Goal: Information Seeking & Learning: Learn about a topic

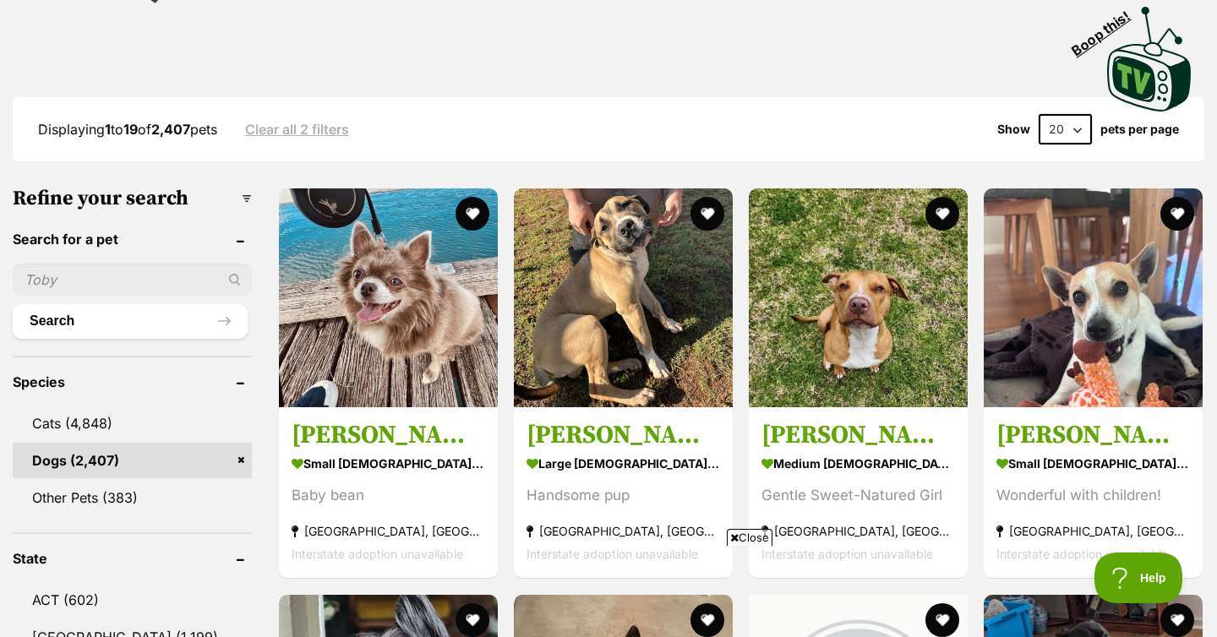
click at [102, 279] on input "text" at bounding box center [132, 280] width 239 height 32
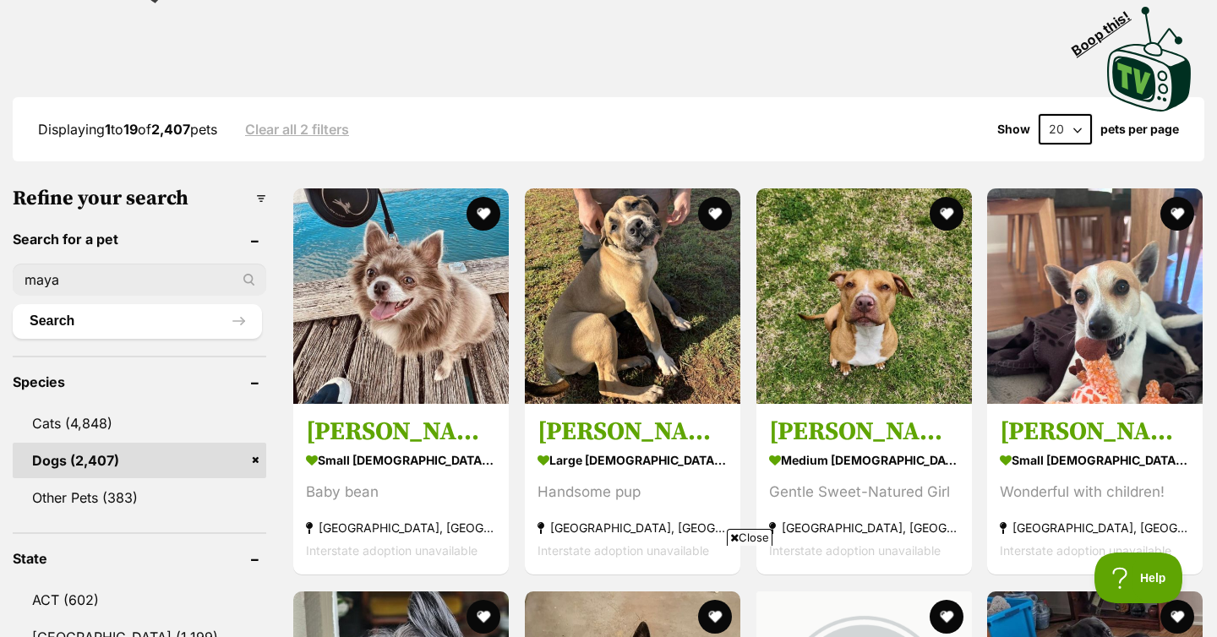
type input "maya"
click at [13, 304] on button "Search" at bounding box center [137, 321] width 249 height 34
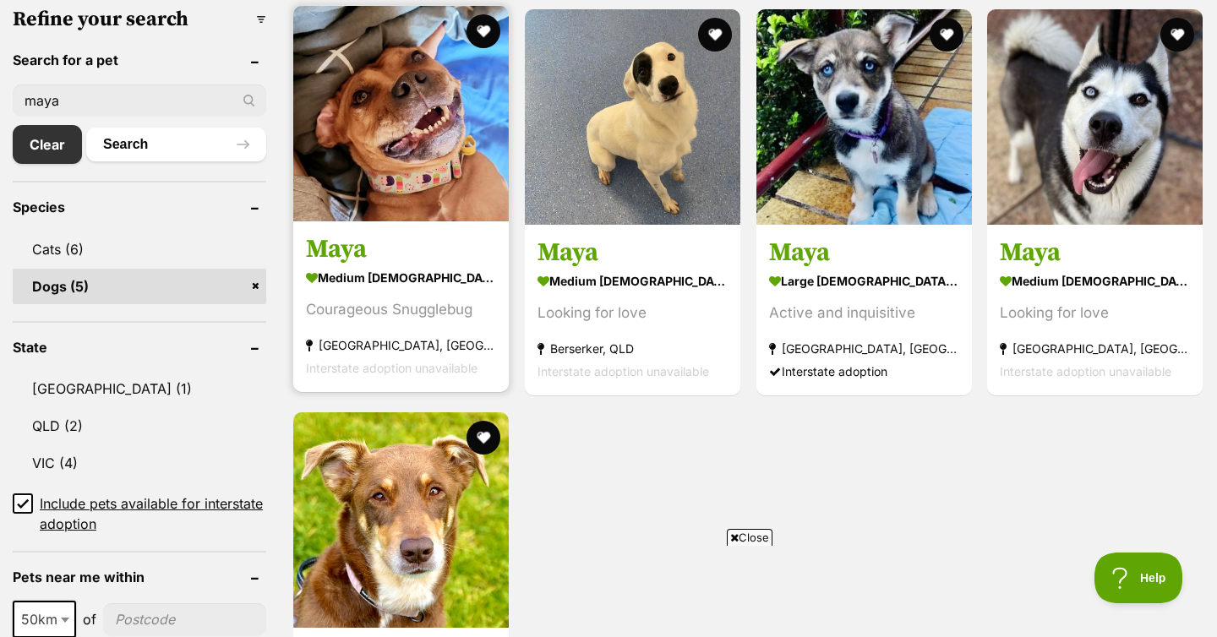
scroll to position [739, 0]
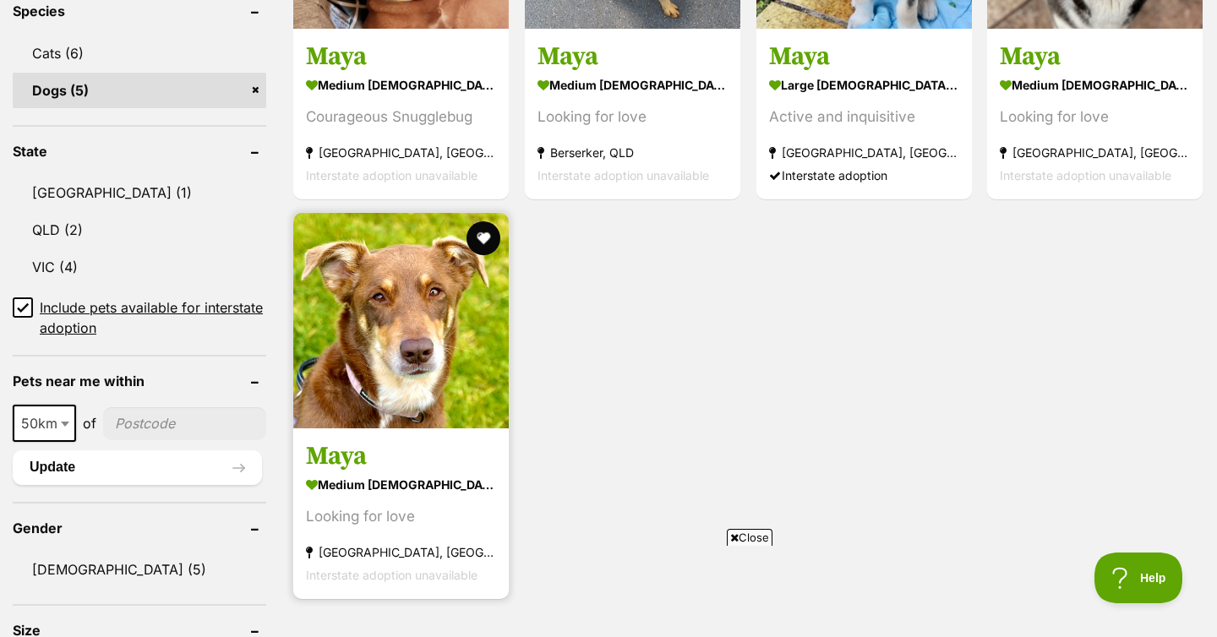
click at [415, 270] on img at bounding box center [401, 321] width 216 height 216
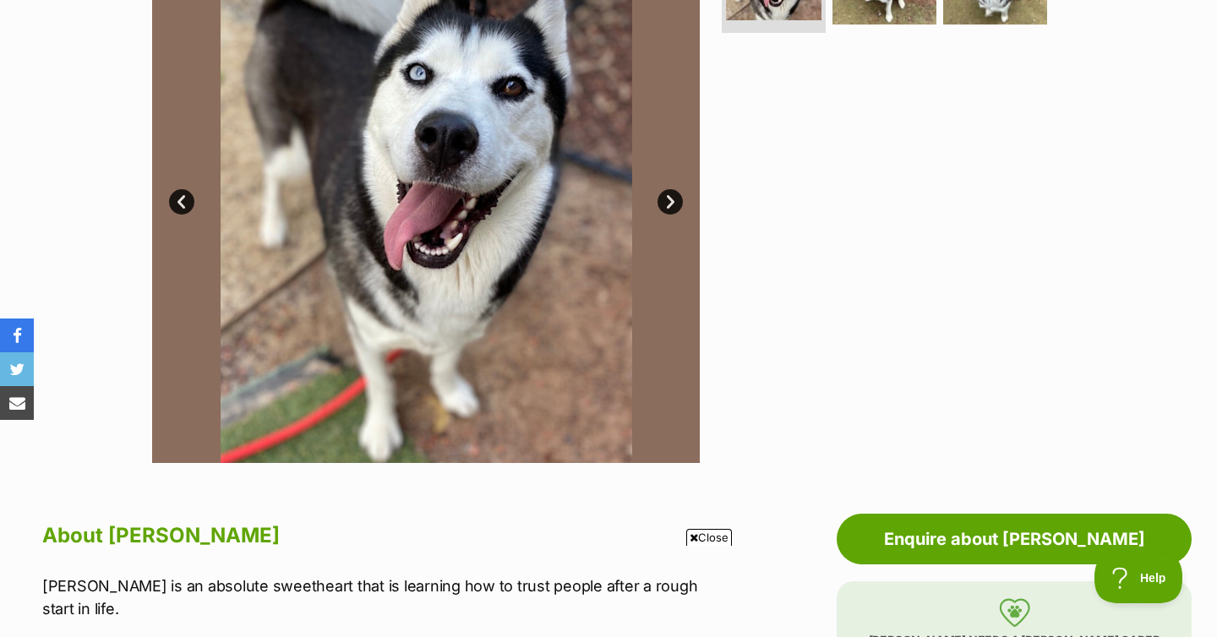
scroll to position [477, 0]
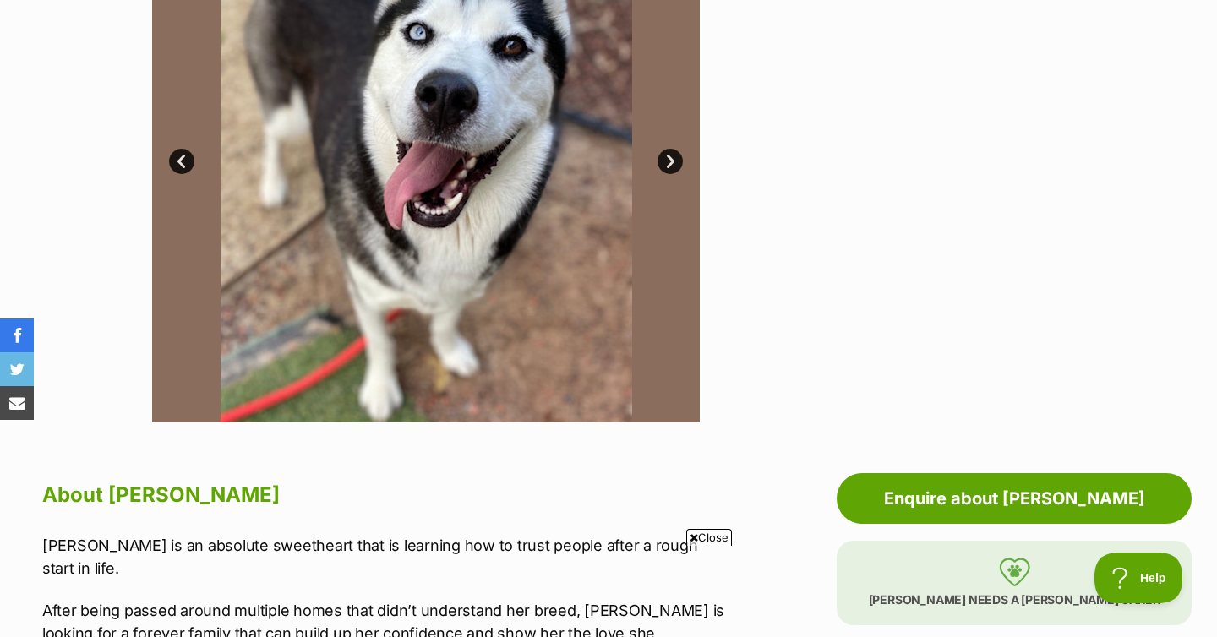
click at [683, 147] on img at bounding box center [426, 149] width 548 height 548
click at [679, 151] on div "Available 1 of 3 images 1 of 3 images 1 of 3 images Next Prev 1 2 3" at bounding box center [426, 149] width 548 height 548
click at [678, 153] on link "Next" at bounding box center [670, 161] width 25 height 25
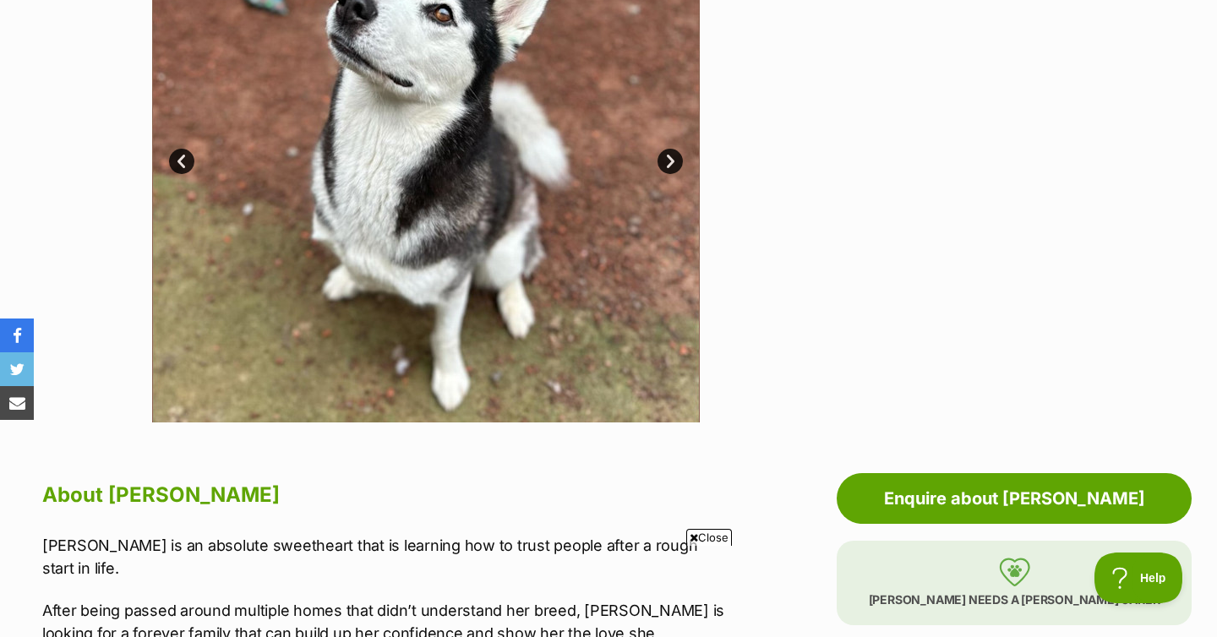
click at [678, 153] on link "Next" at bounding box center [670, 161] width 25 height 25
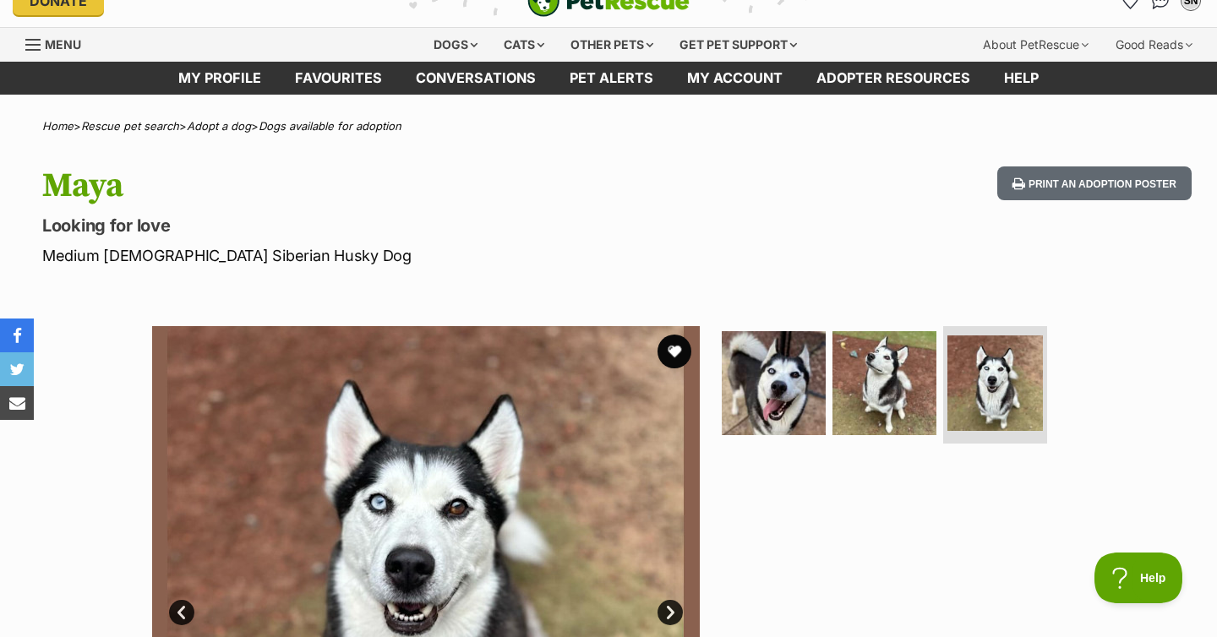
scroll to position [29, 0]
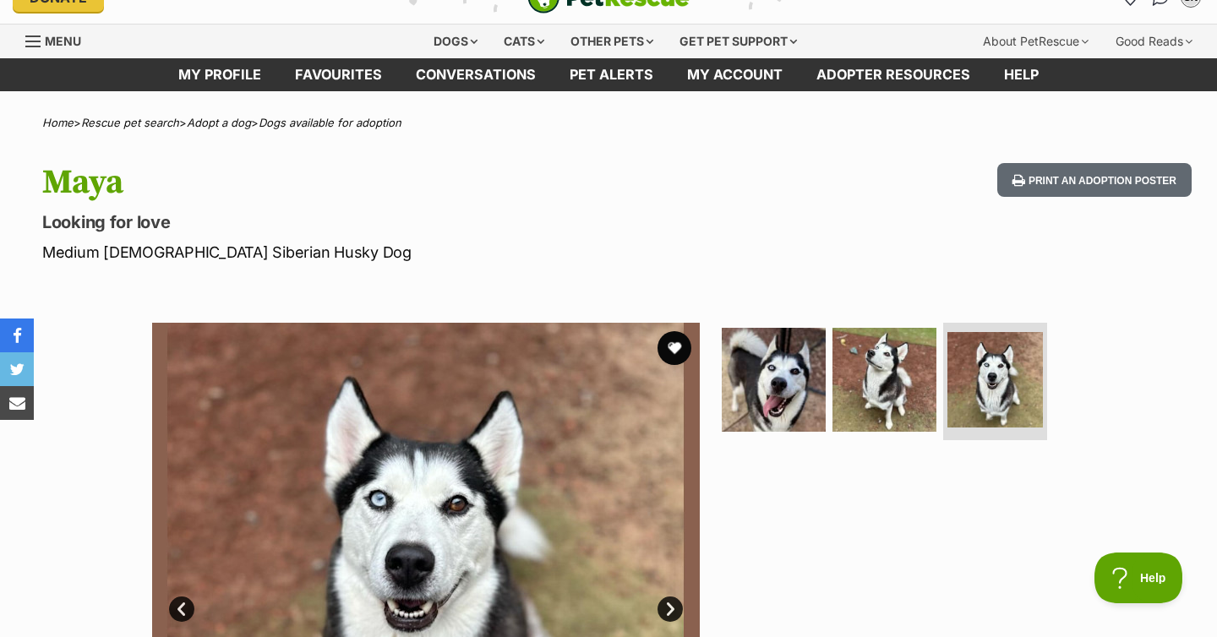
click at [194, 126] on div "Home > Rescue pet search > Adopt a dog > Dogs available for adoption" at bounding box center [608, 123] width 1217 height 13
click at [203, 128] on link "Adopt a dog" at bounding box center [219, 123] width 64 height 14
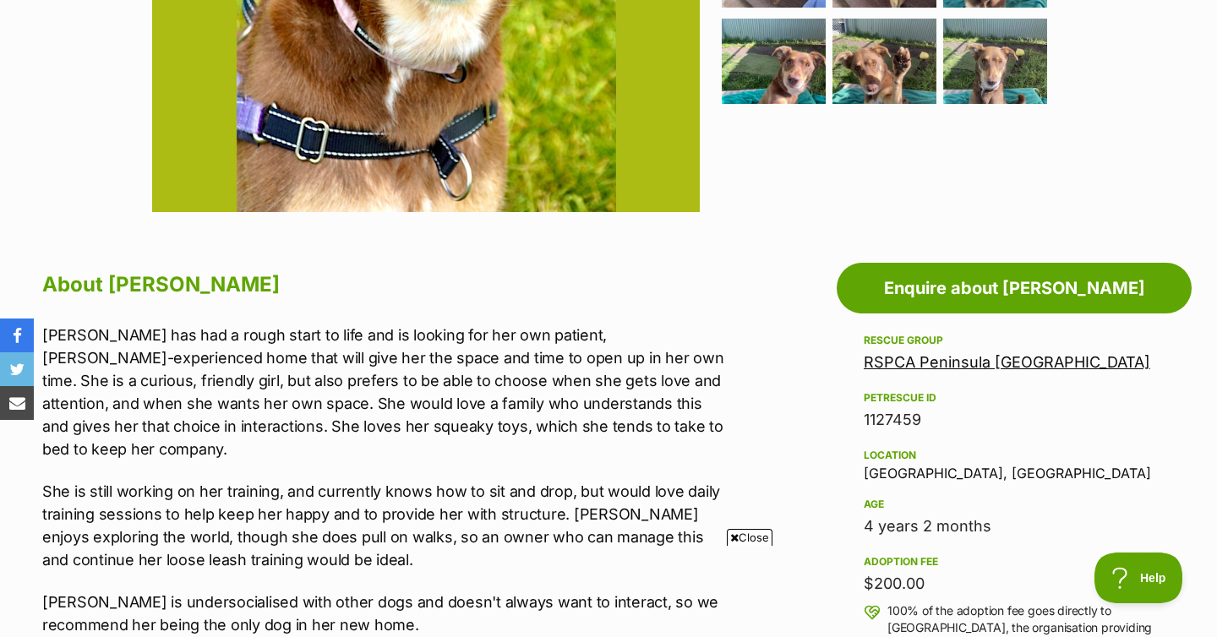
scroll to position [688, 0]
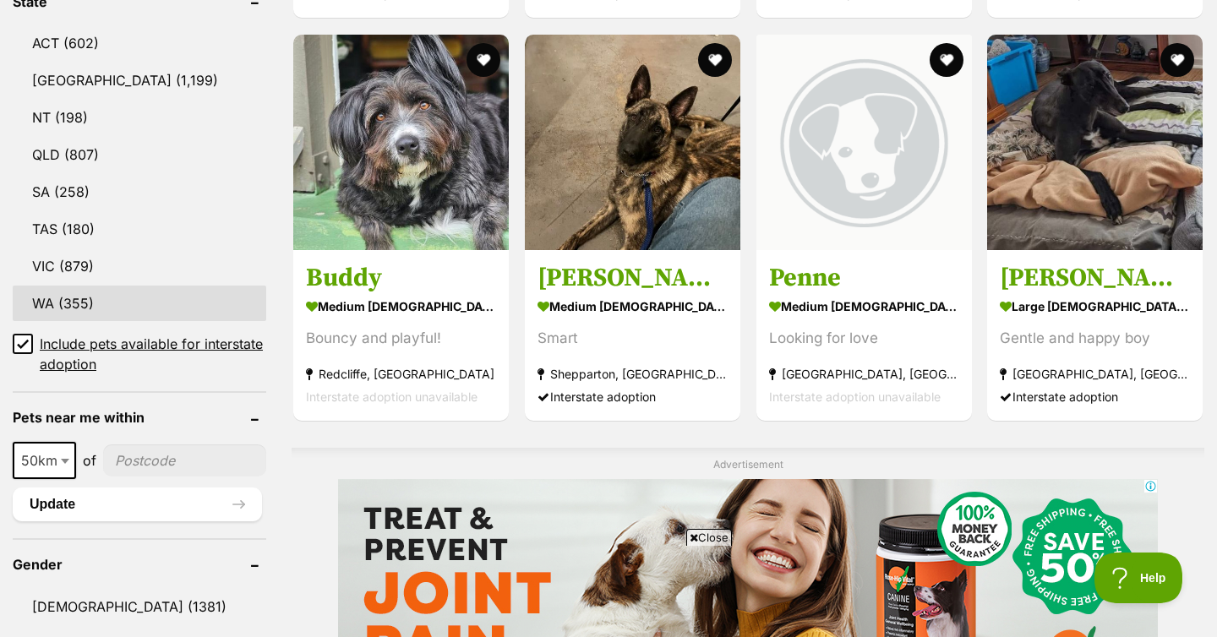
scroll to position [1264, 0]
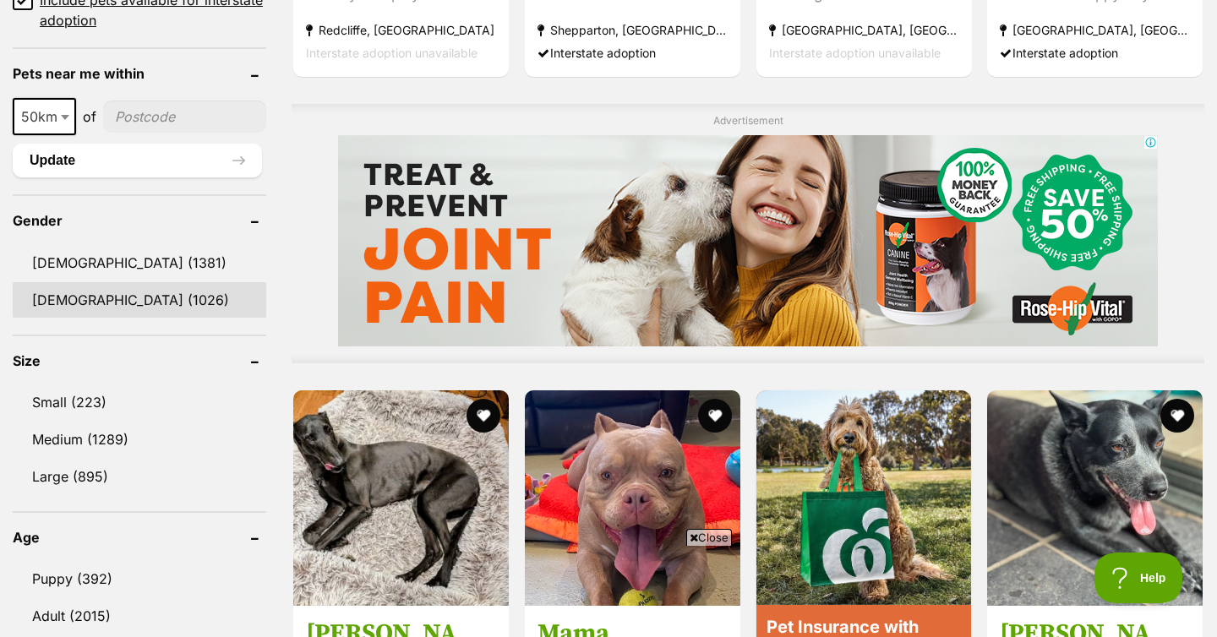
click at [148, 286] on link "Female (1026)" at bounding box center [140, 299] width 254 height 35
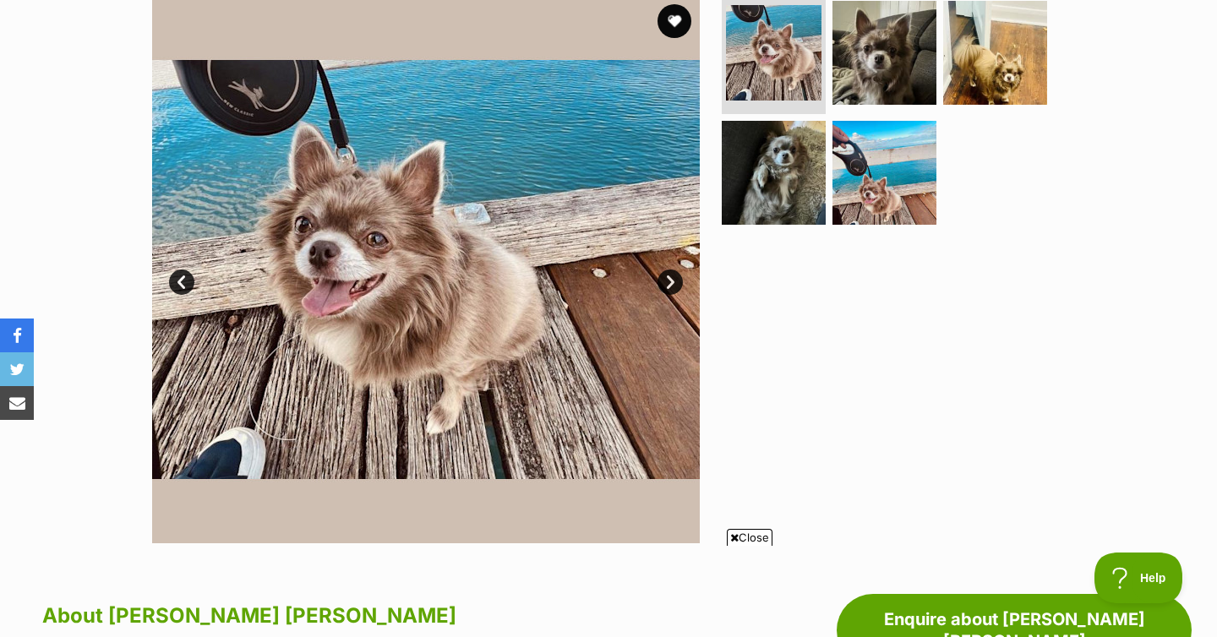
scroll to position [386, 0]
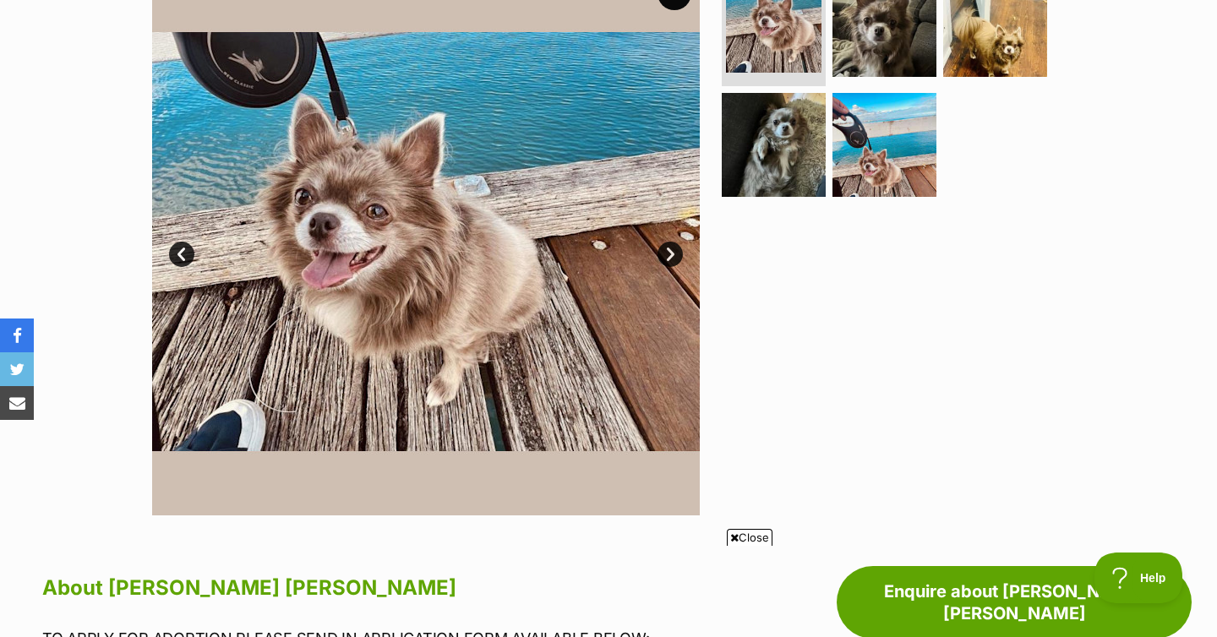
click at [668, 260] on link "Next" at bounding box center [670, 254] width 25 height 25
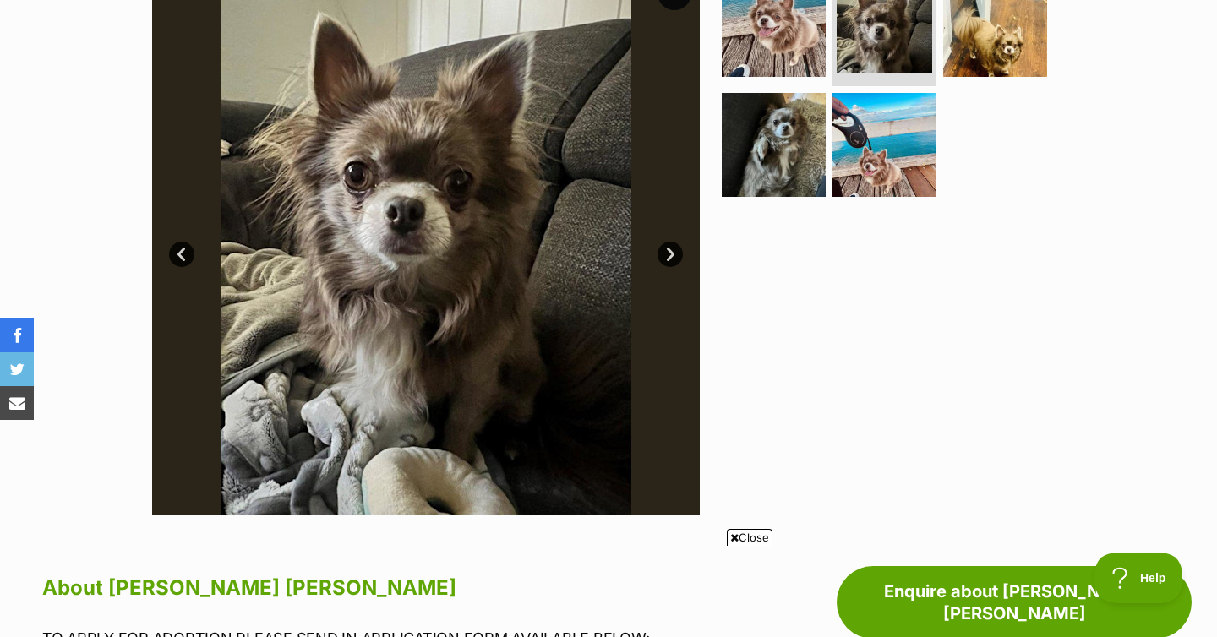
click at [668, 260] on link "Next" at bounding box center [670, 254] width 25 height 25
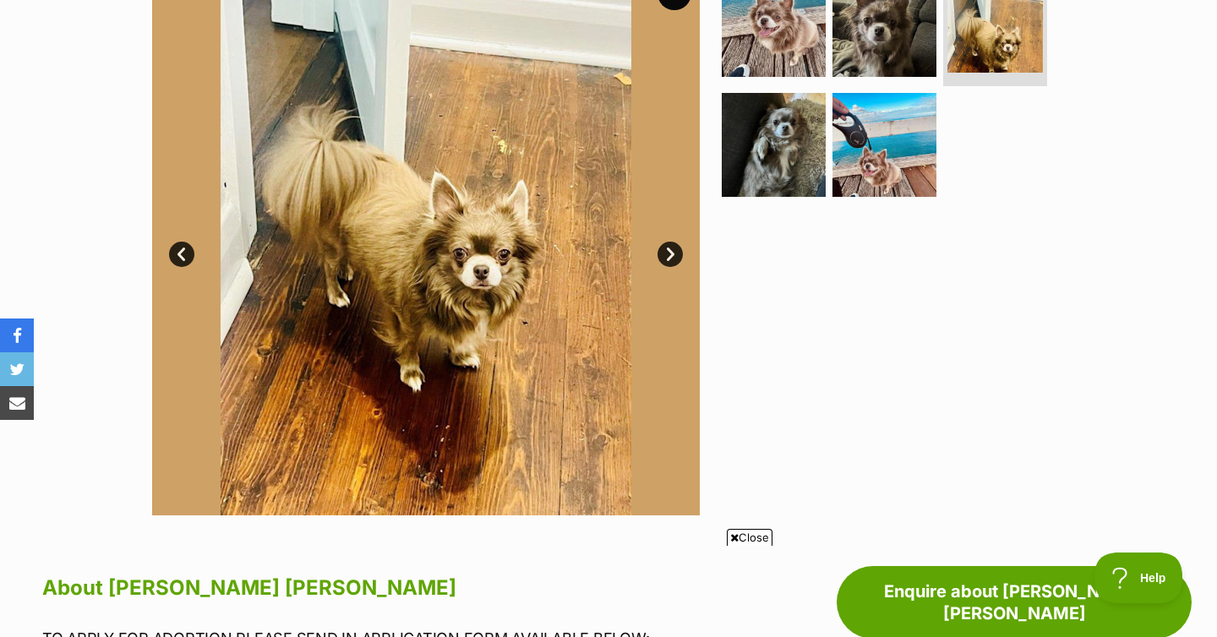
click at [668, 260] on link "Next" at bounding box center [670, 254] width 25 height 25
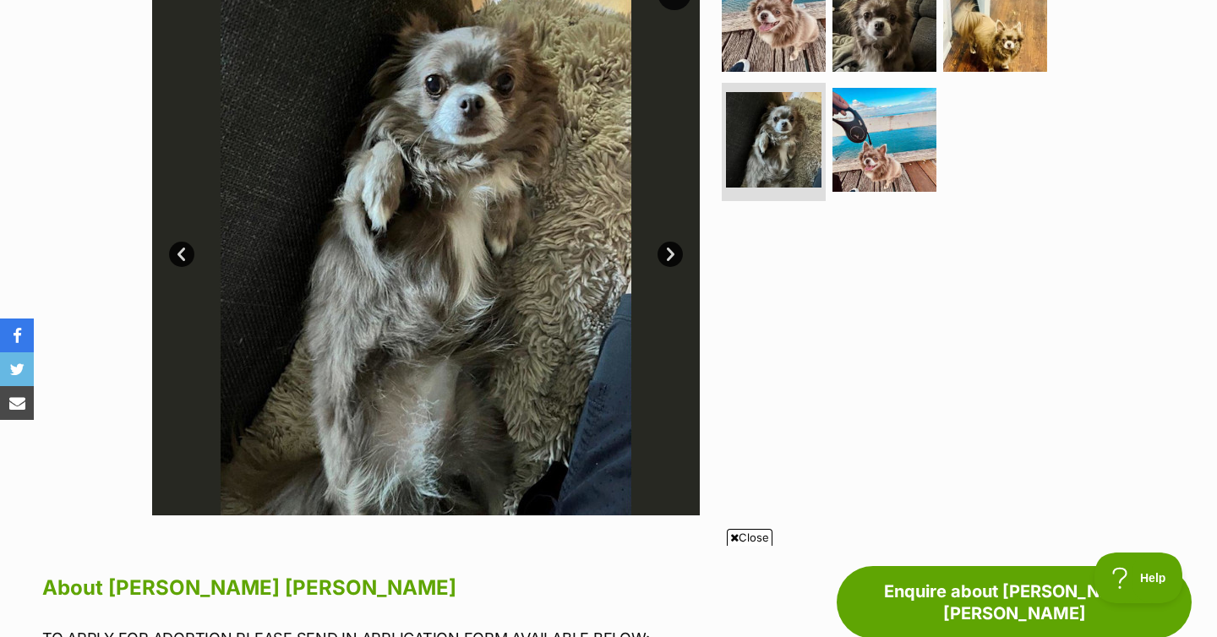
click at [668, 260] on link "Next" at bounding box center [670, 254] width 25 height 25
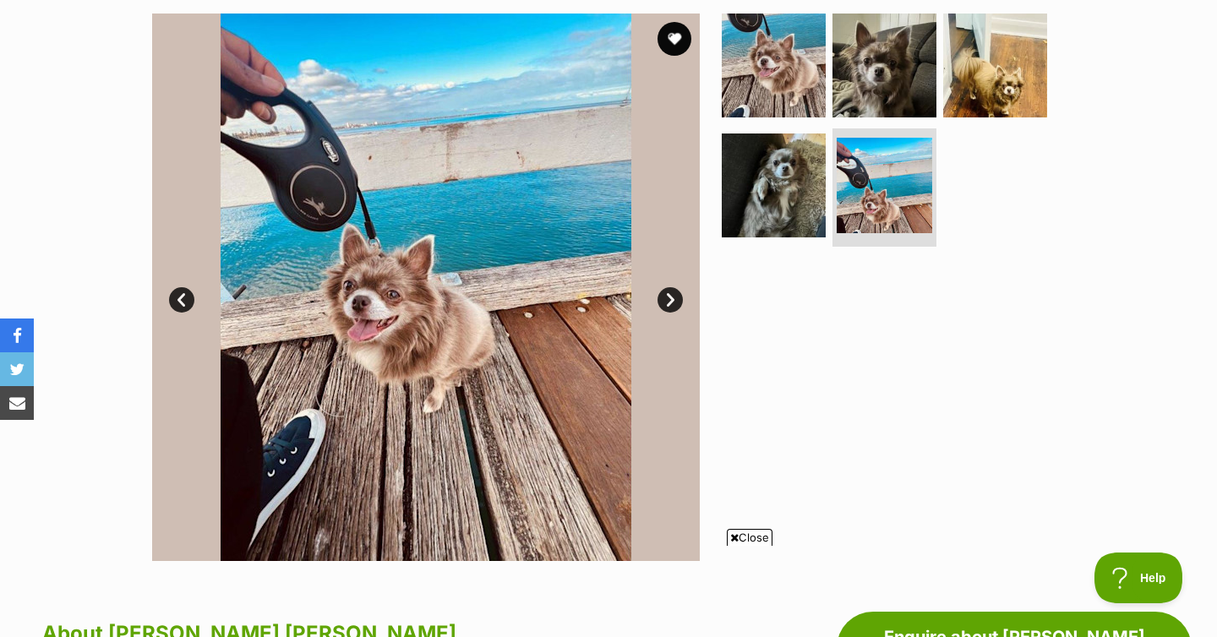
scroll to position [145, 0]
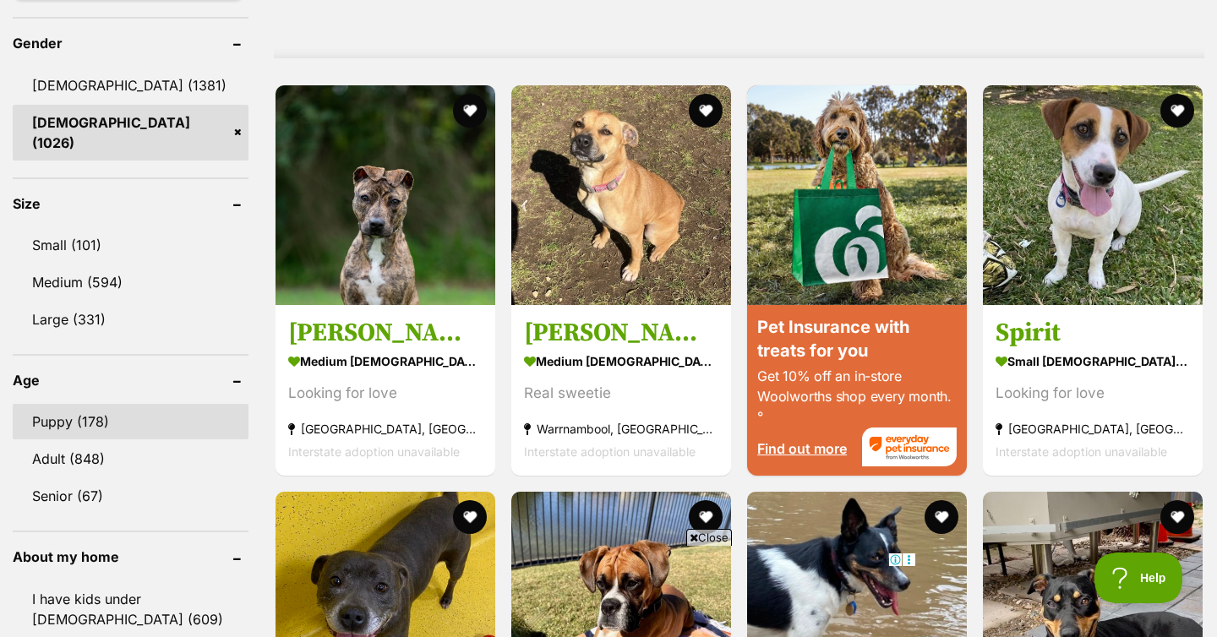
click at [84, 414] on link "Puppy (178)" at bounding box center [131, 421] width 236 height 35
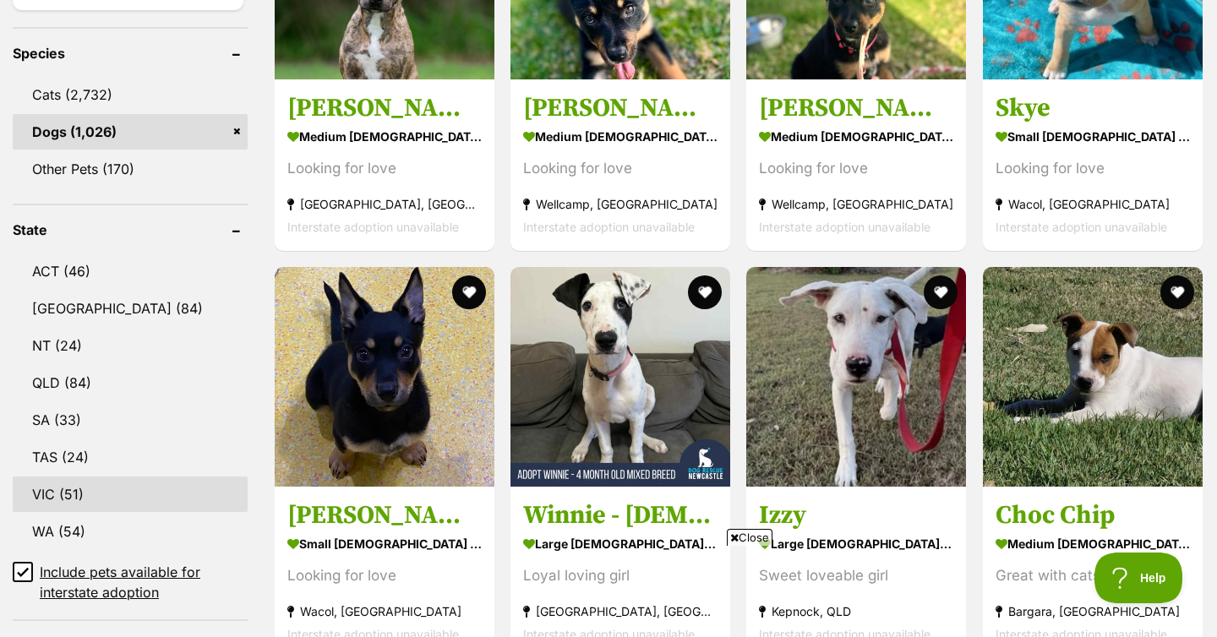
click at [69, 477] on link "VIC (51)" at bounding box center [130, 494] width 235 height 35
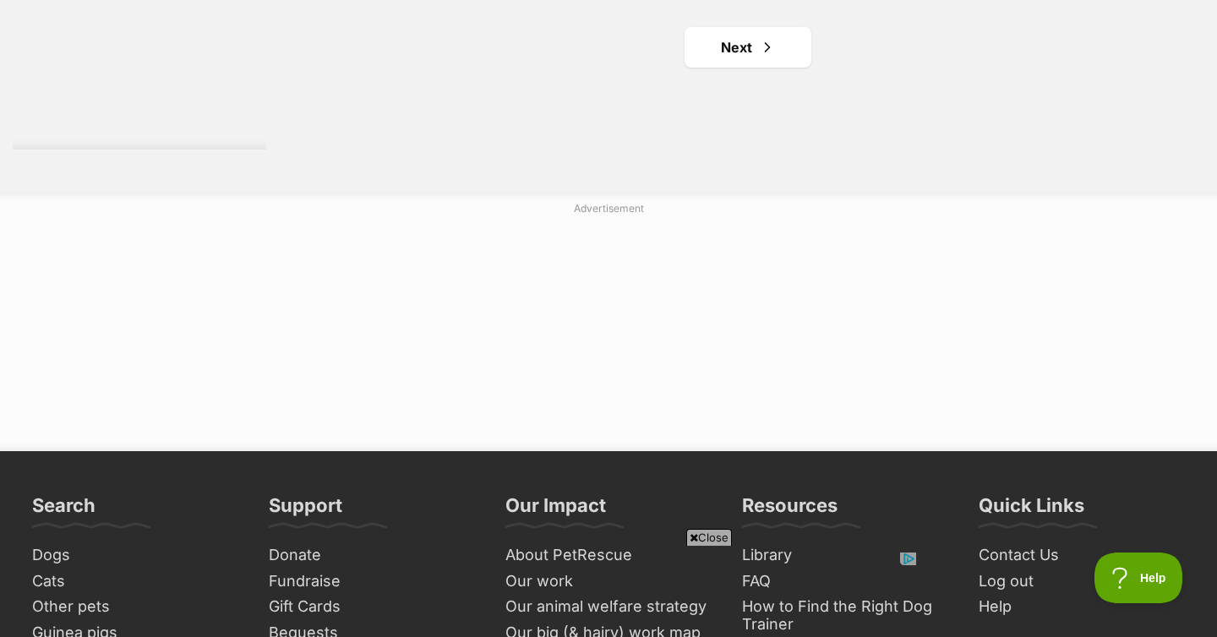
scroll to position [3210, 0]
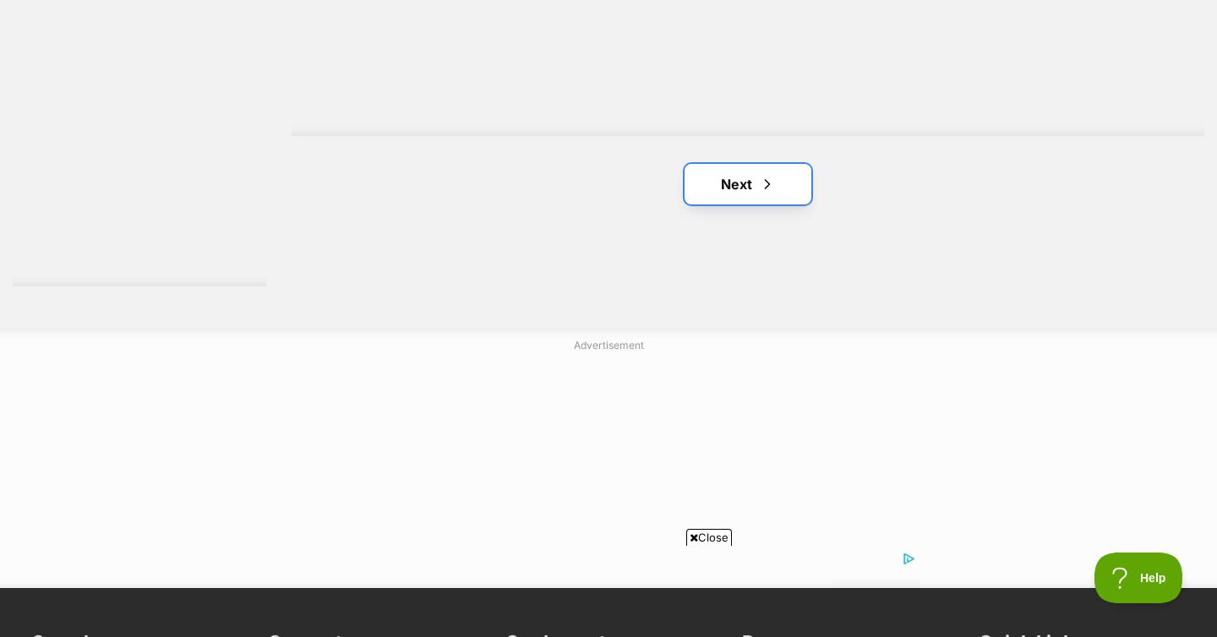
click at [745, 164] on link "Next" at bounding box center [748, 184] width 127 height 41
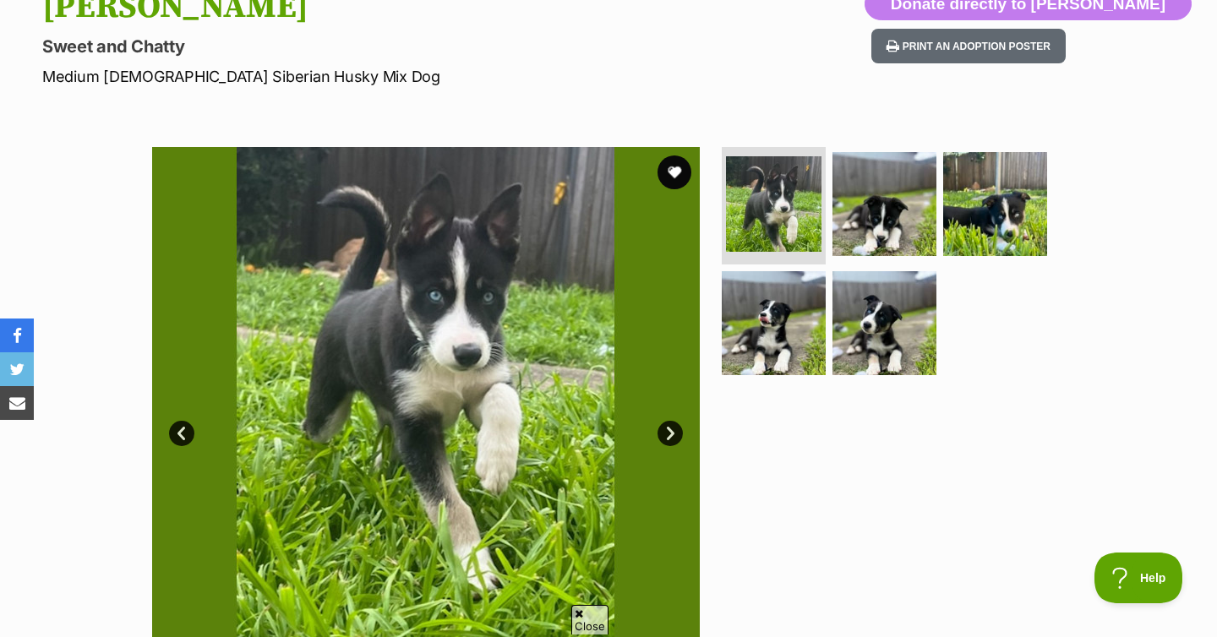
click at [674, 418] on img at bounding box center [426, 421] width 548 height 548
click at [673, 423] on link "Next" at bounding box center [670, 433] width 25 height 25
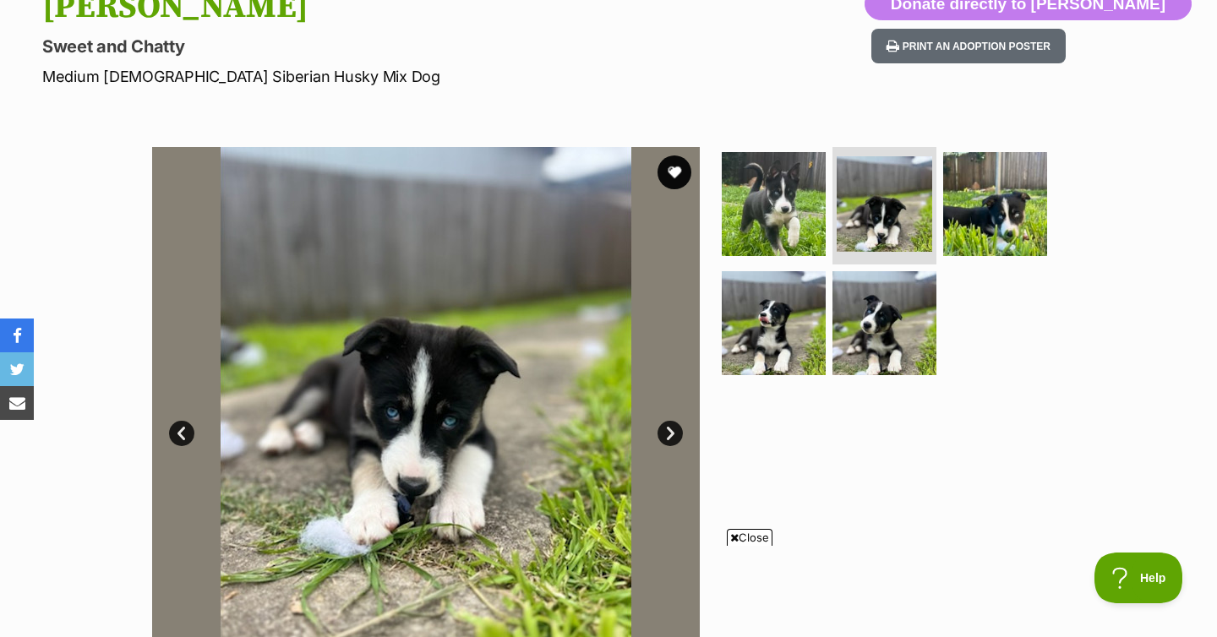
click at [673, 423] on link "Next" at bounding box center [670, 433] width 25 height 25
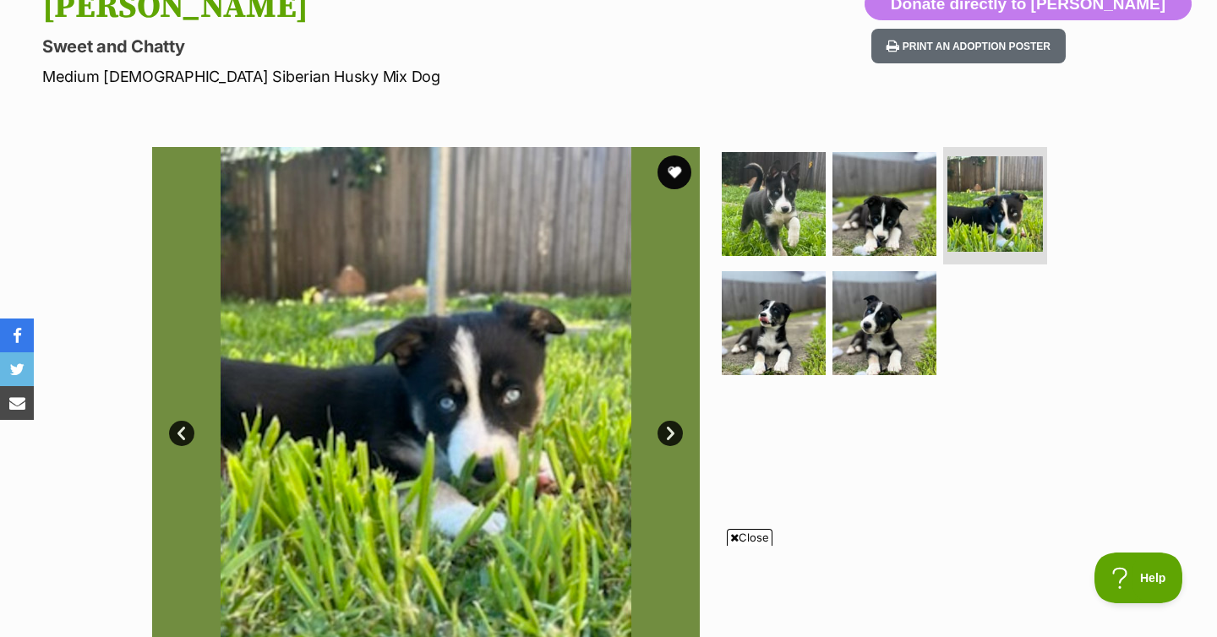
click at [673, 423] on link "Next" at bounding box center [670, 433] width 25 height 25
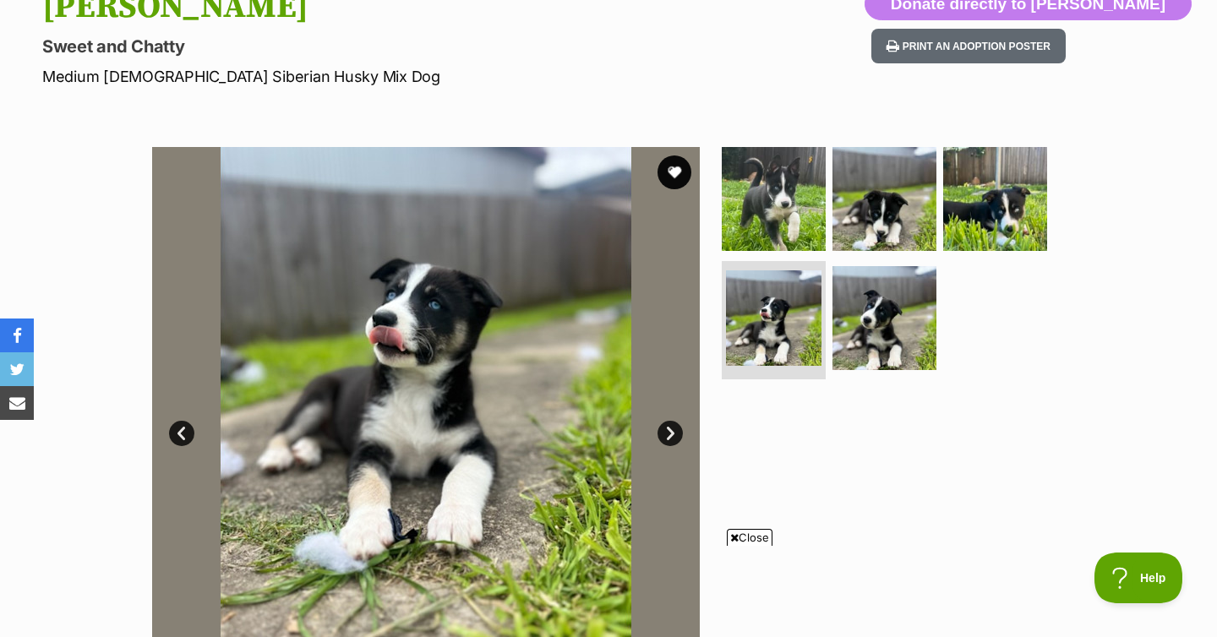
click at [674, 423] on link "Next" at bounding box center [670, 433] width 25 height 25
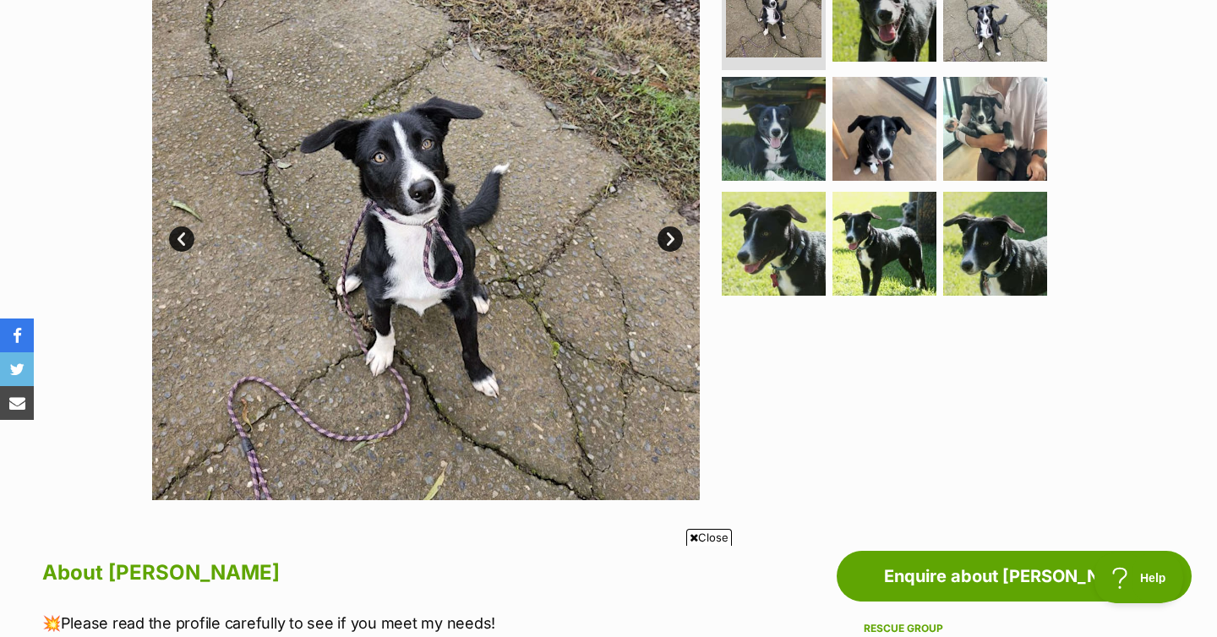
scroll to position [402, 0]
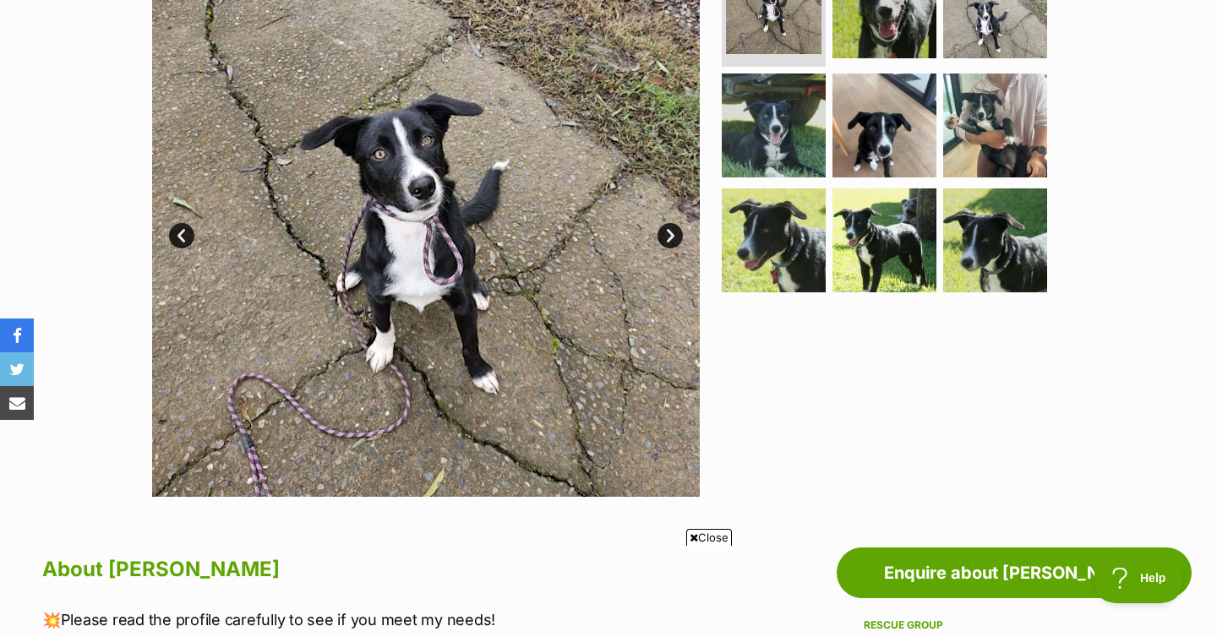
click at [667, 231] on link "Next" at bounding box center [670, 235] width 25 height 25
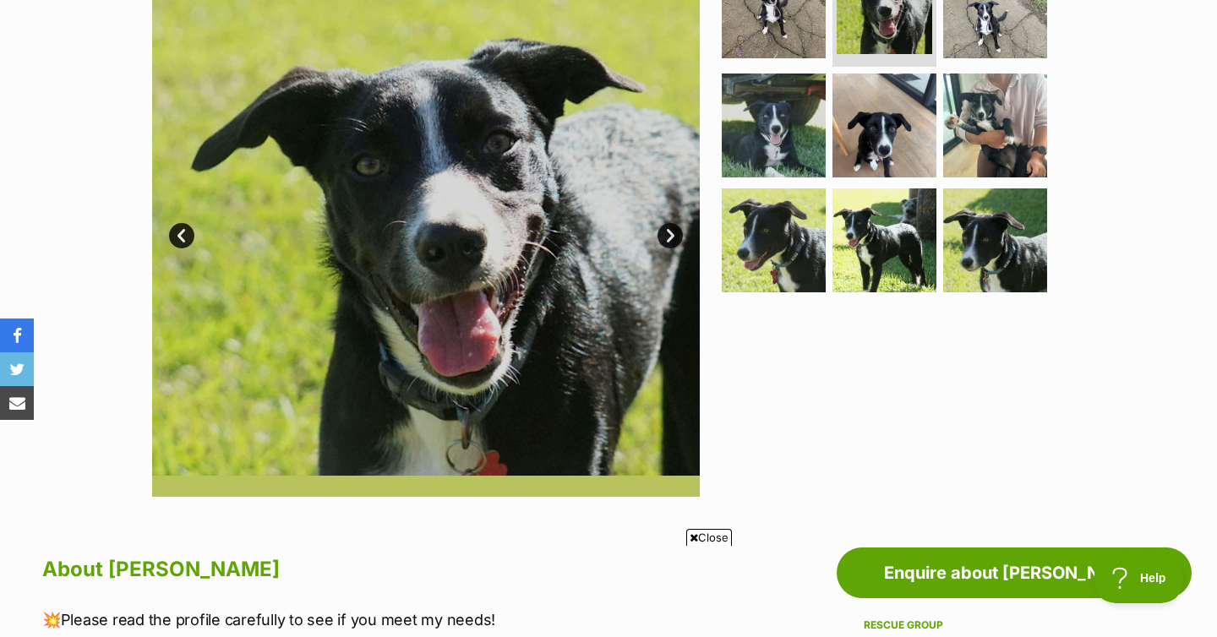
click at [667, 231] on link "Next" at bounding box center [670, 235] width 25 height 25
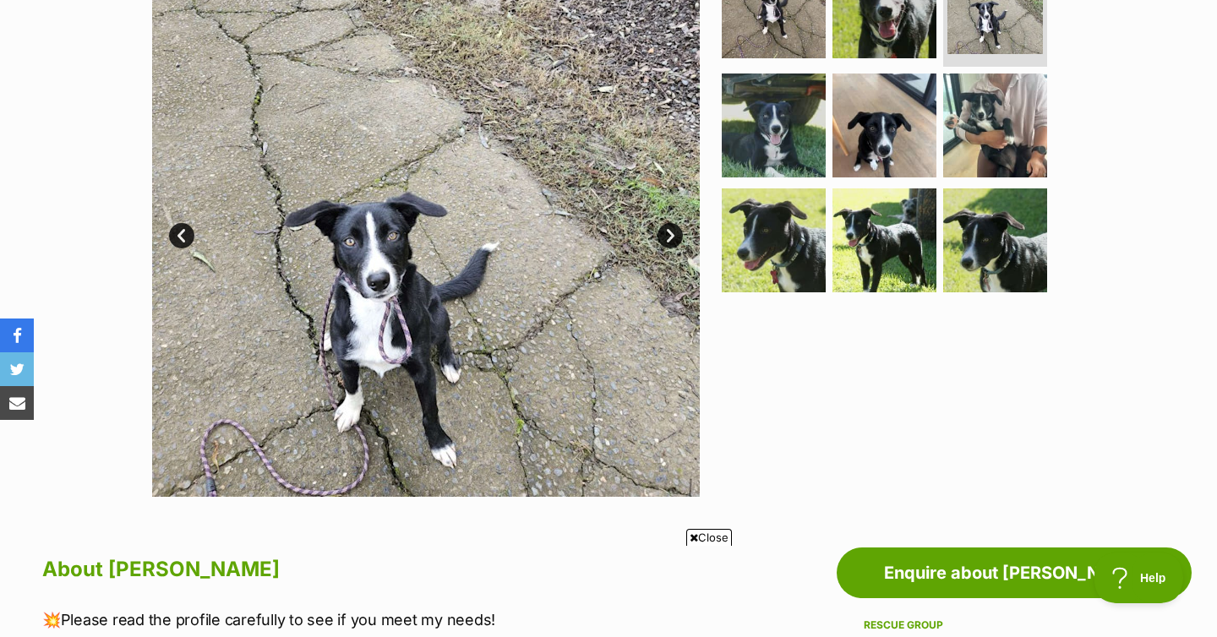
click at [667, 231] on link "Next" at bounding box center [670, 235] width 25 height 25
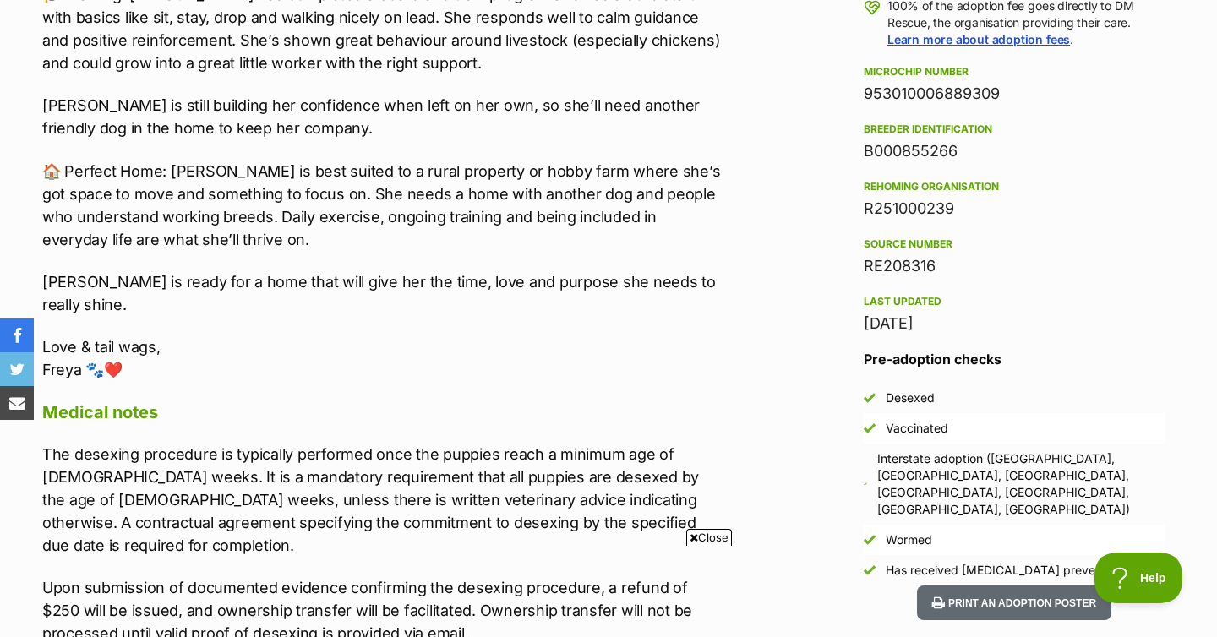
scroll to position [1065, 0]
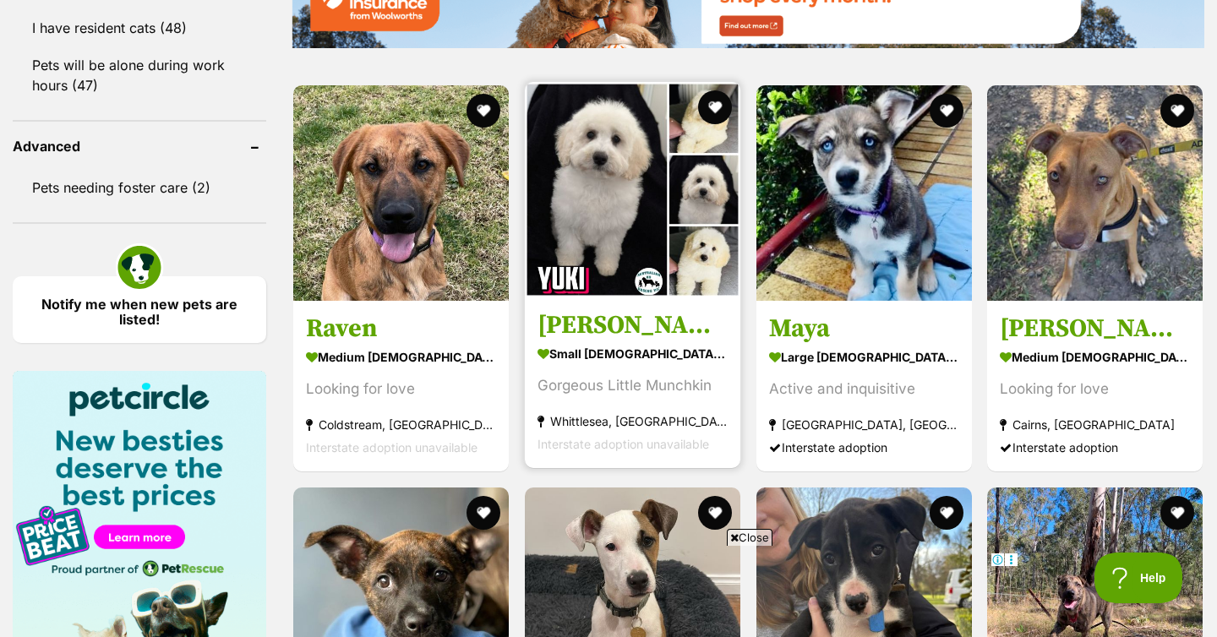
scroll to position [2187, 0]
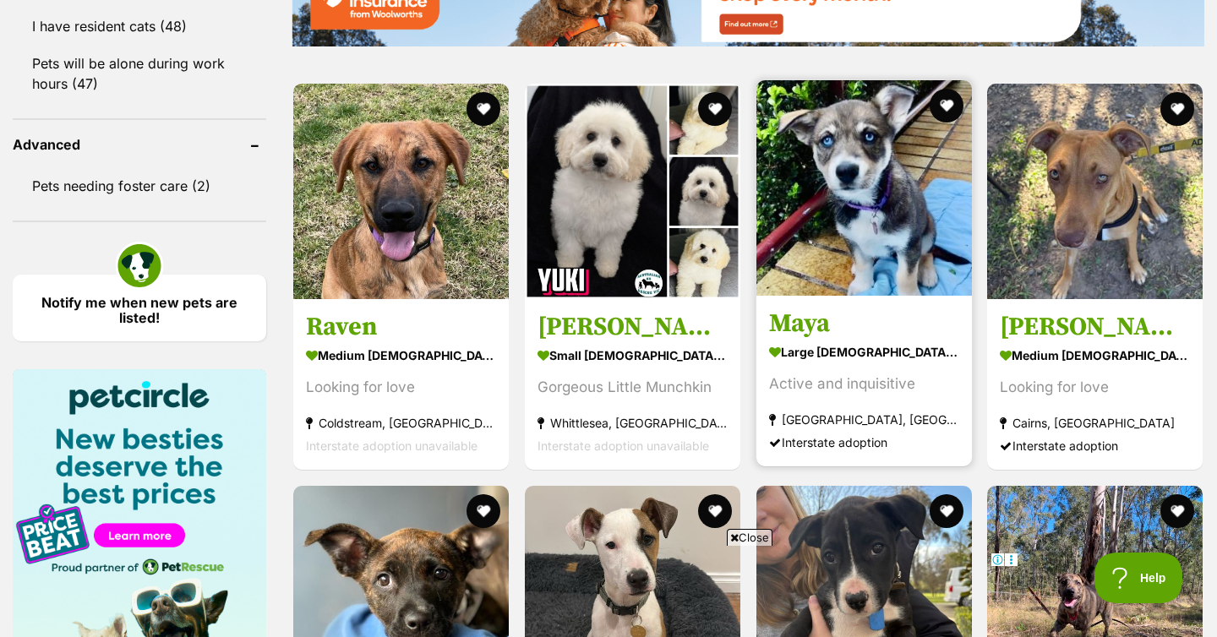
click at [808, 210] on img at bounding box center [864, 188] width 216 height 216
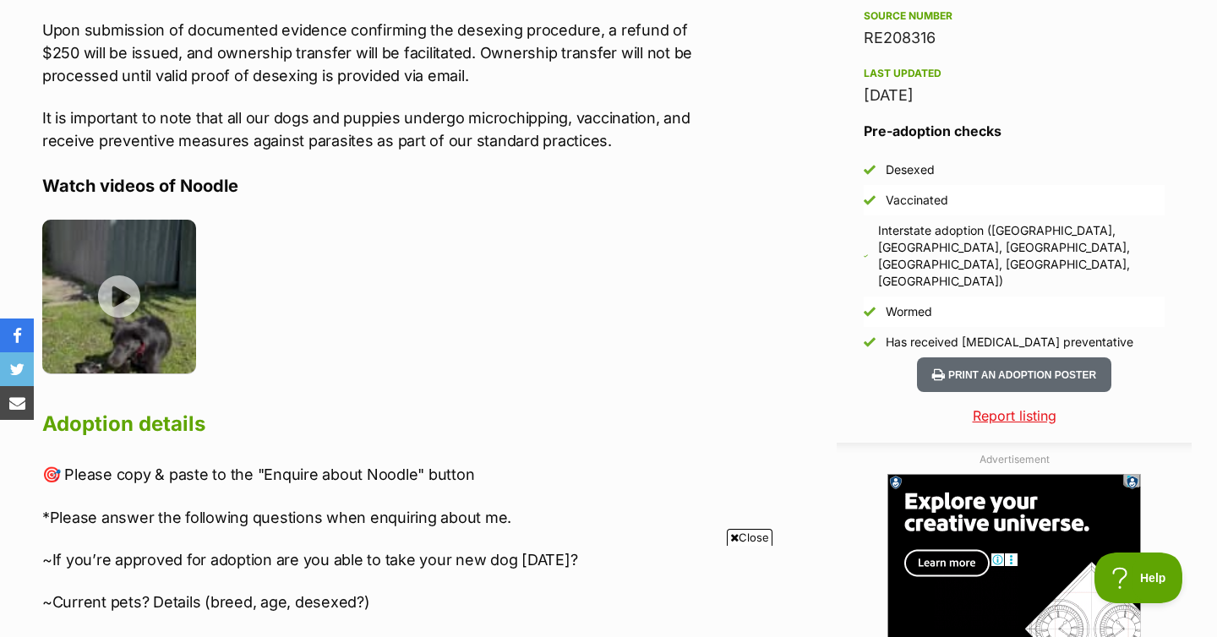
scroll to position [1533, 0]
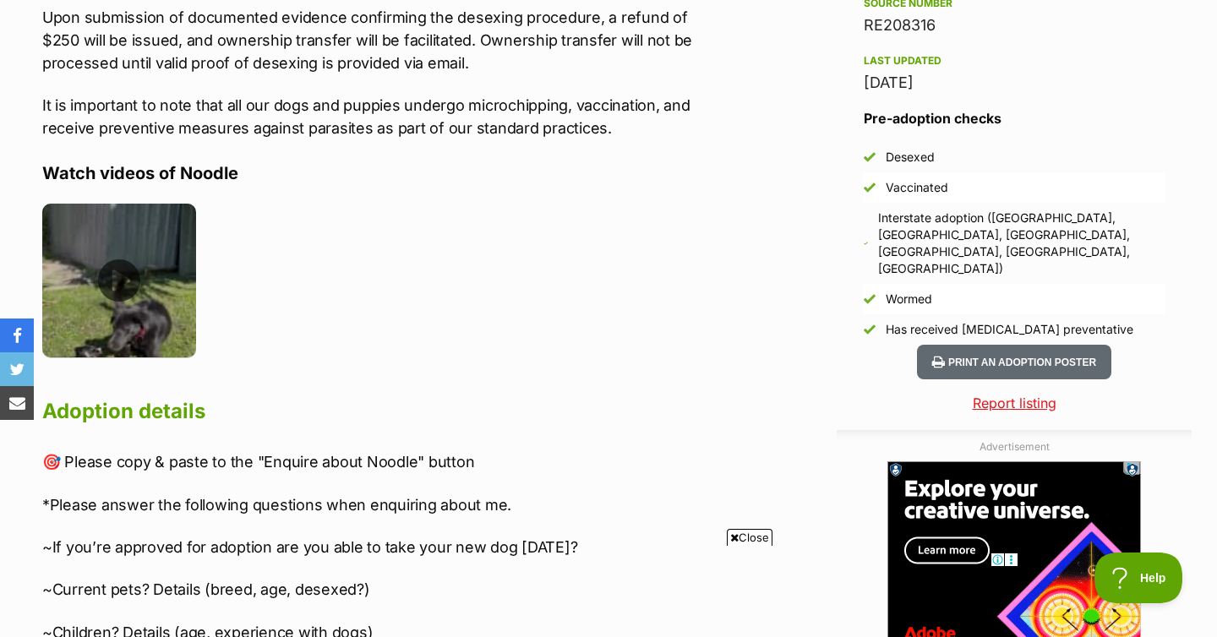
click at [124, 263] on img at bounding box center [119, 281] width 154 height 154
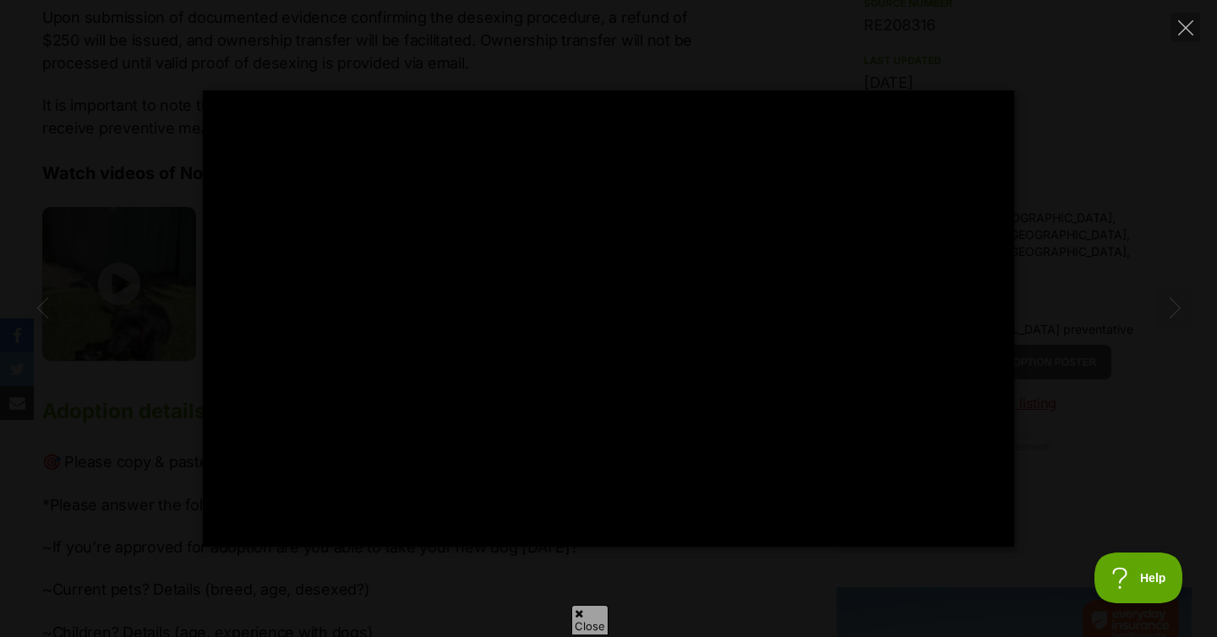
scroll to position [0, 0]
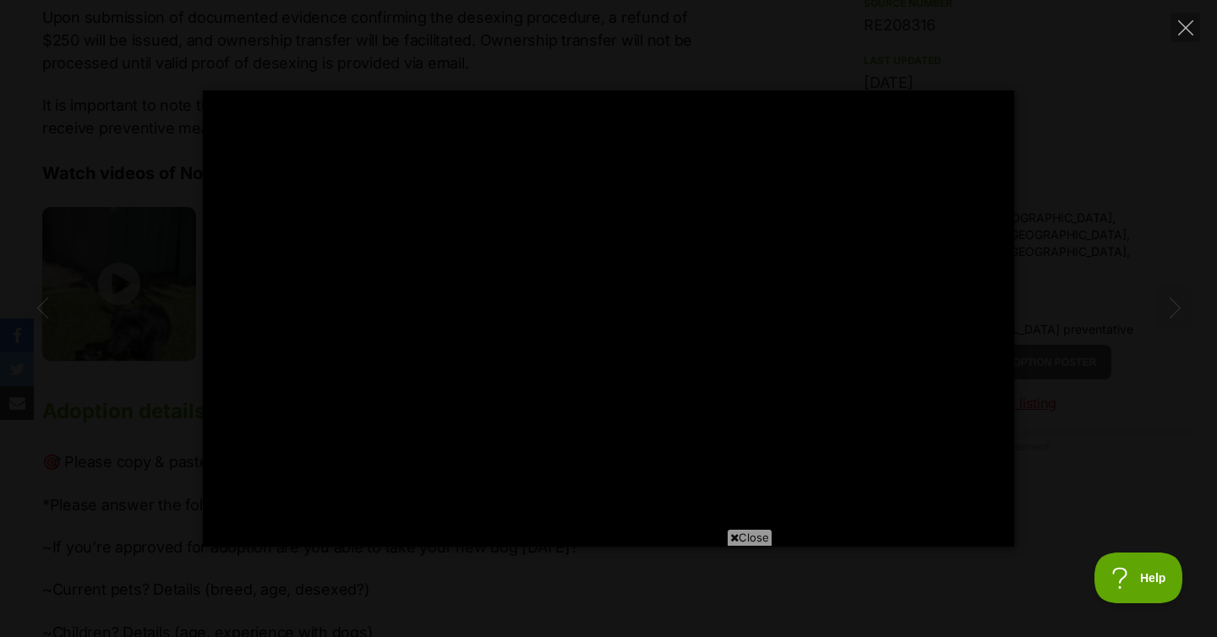
type input "100"
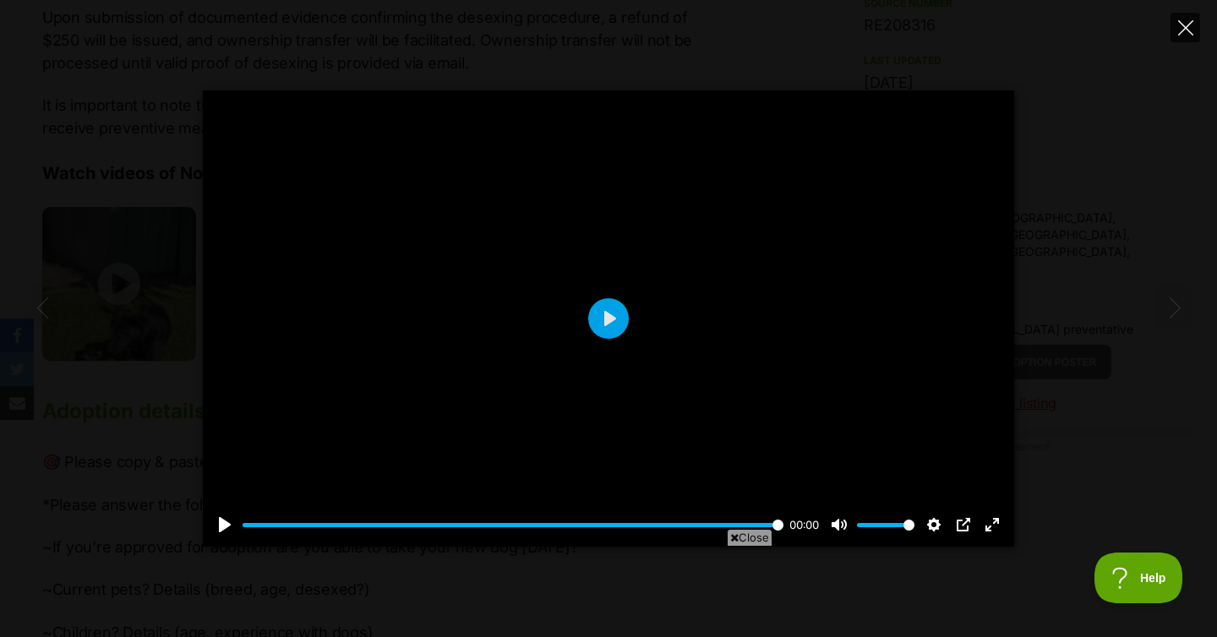
click at [1176, 17] on button "Close" at bounding box center [1186, 28] width 30 height 30
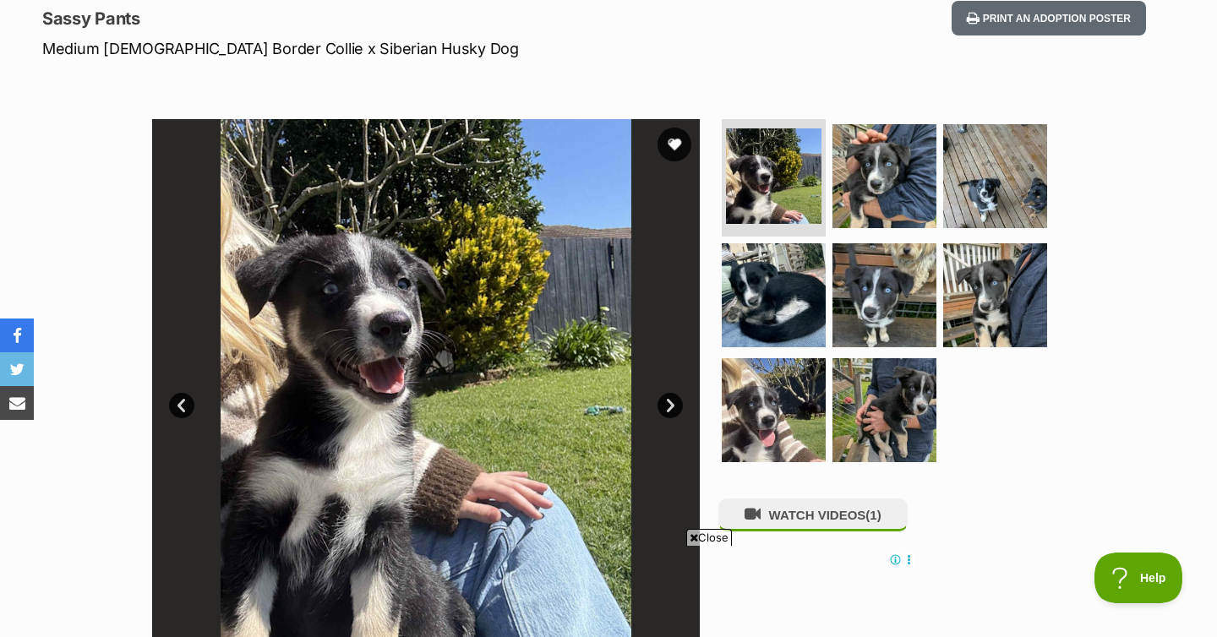
scroll to position [271, 0]
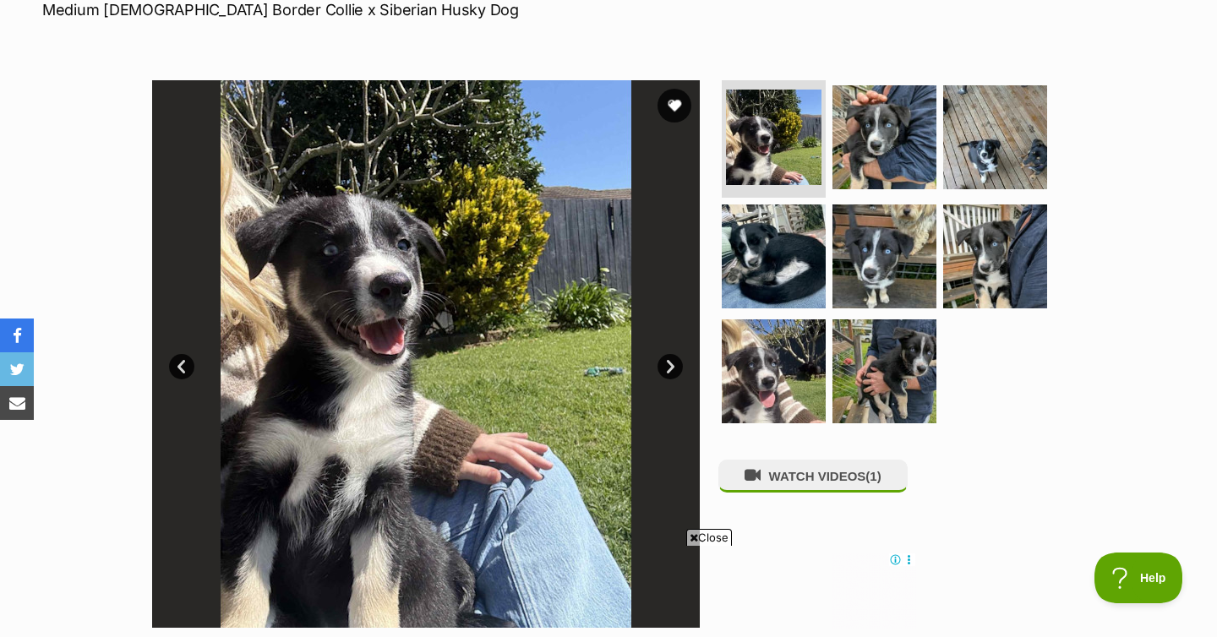
click at [659, 361] on link "Next" at bounding box center [670, 366] width 25 height 25
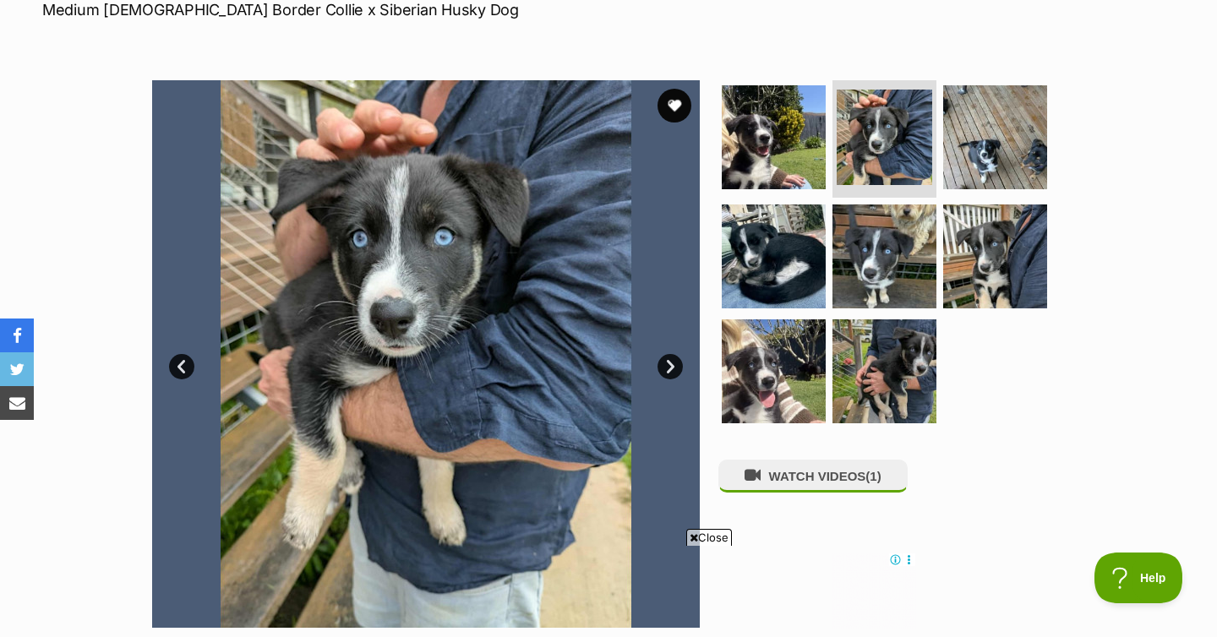
click at [659, 361] on link "Next" at bounding box center [670, 366] width 25 height 25
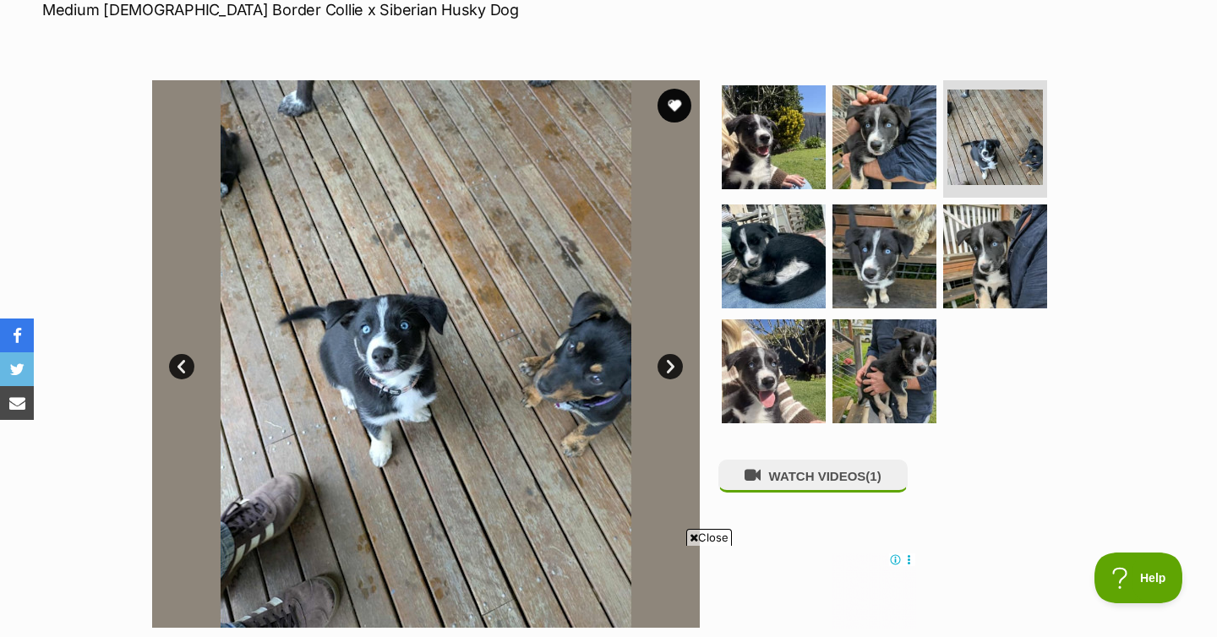
click at [659, 361] on link "Next" at bounding box center [670, 366] width 25 height 25
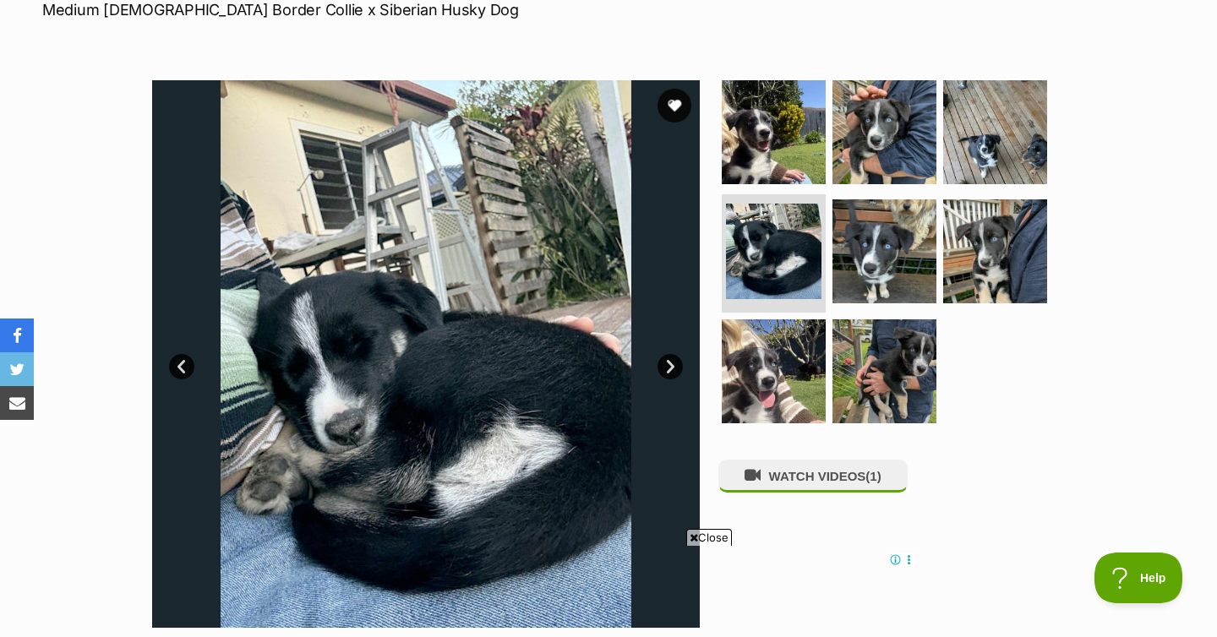
click at [659, 361] on link "Next" at bounding box center [670, 366] width 25 height 25
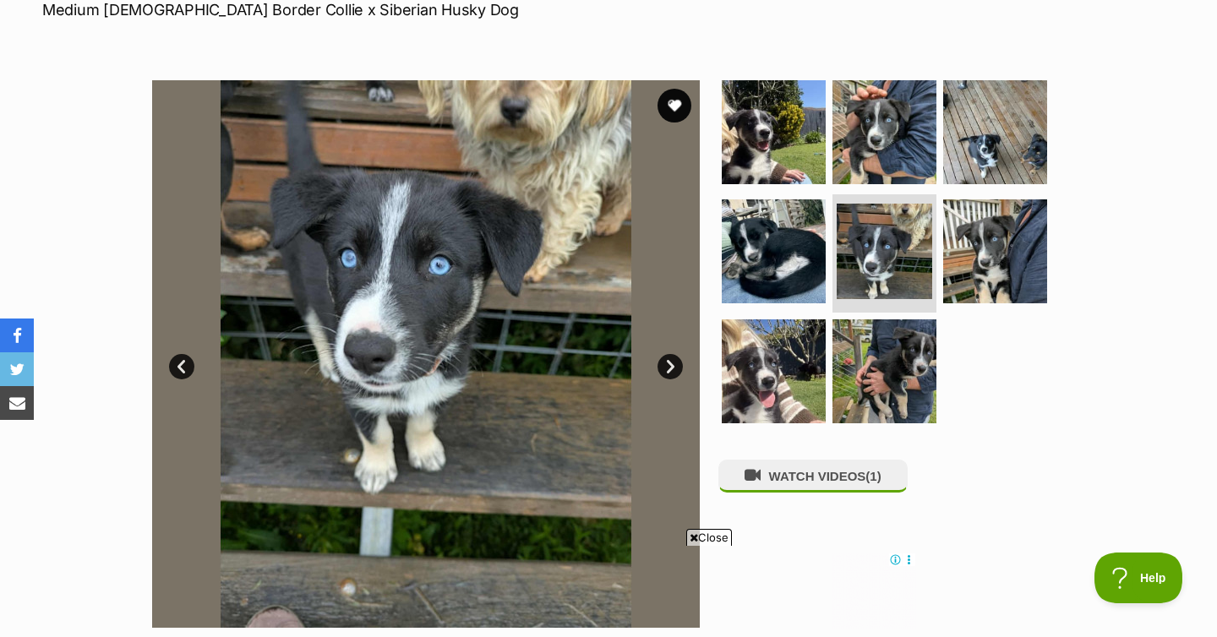
click at [659, 361] on link "Next" at bounding box center [670, 366] width 25 height 25
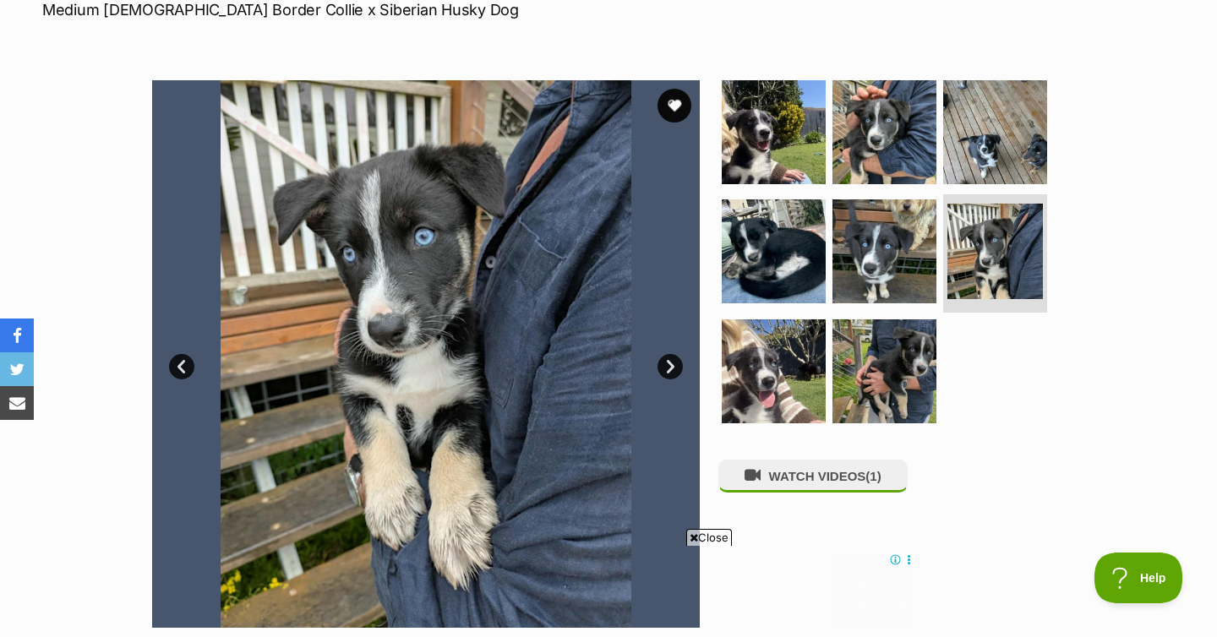
click at [659, 361] on link "Next" at bounding box center [670, 366] width 25 height 25
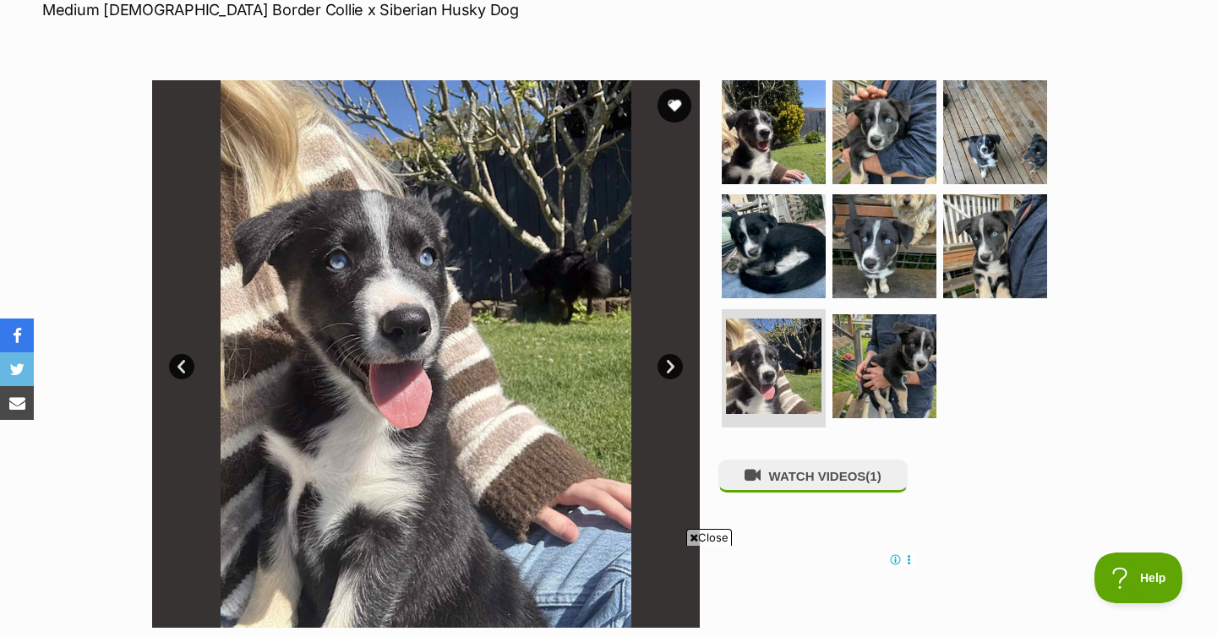
click at [659, 361] on link "Next" at bounding box center [670, 366] width 25 height 25
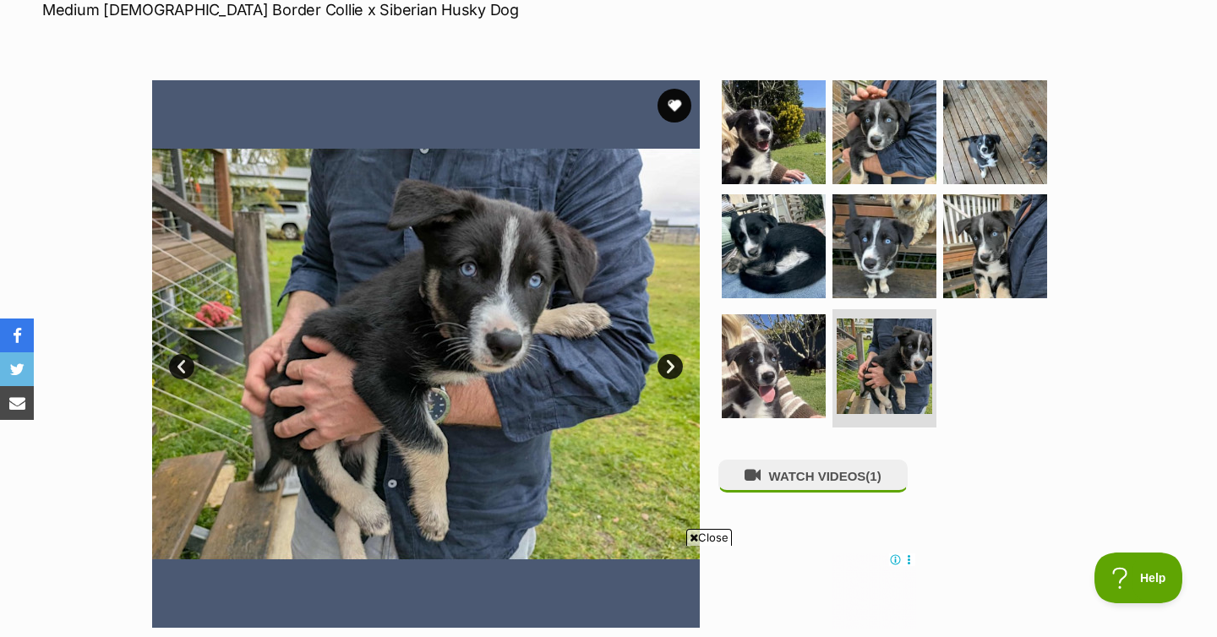
click at [659, 361] on link "Next" at bounding box center [670, 366] width 25 height 25
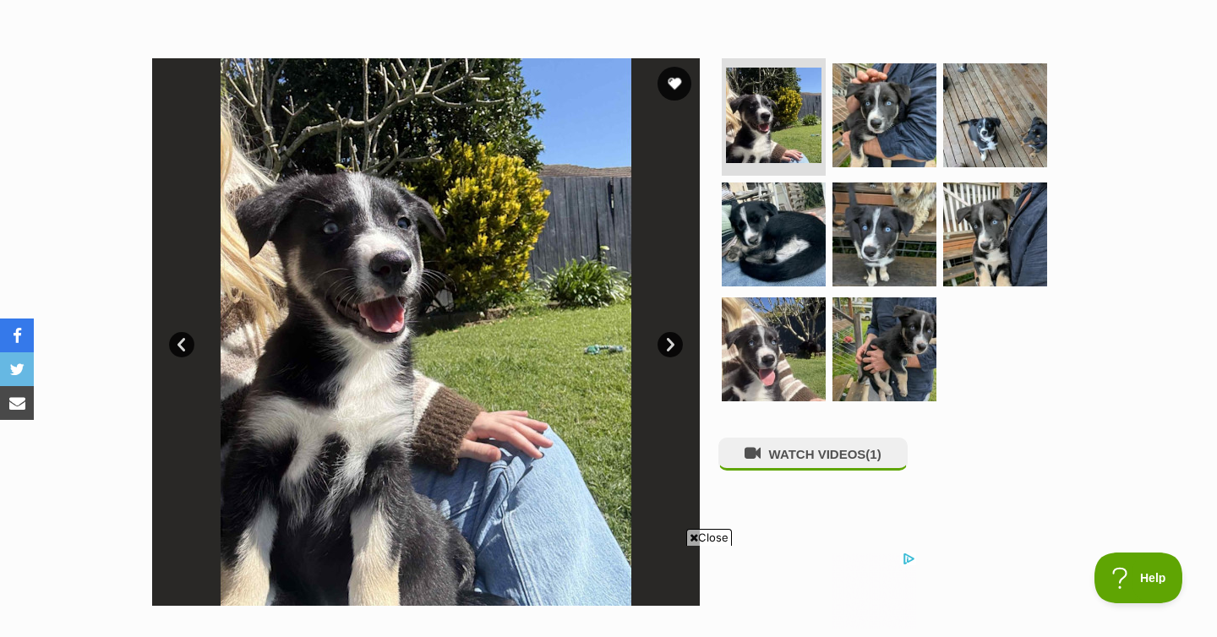
scroll to position [0, 0]
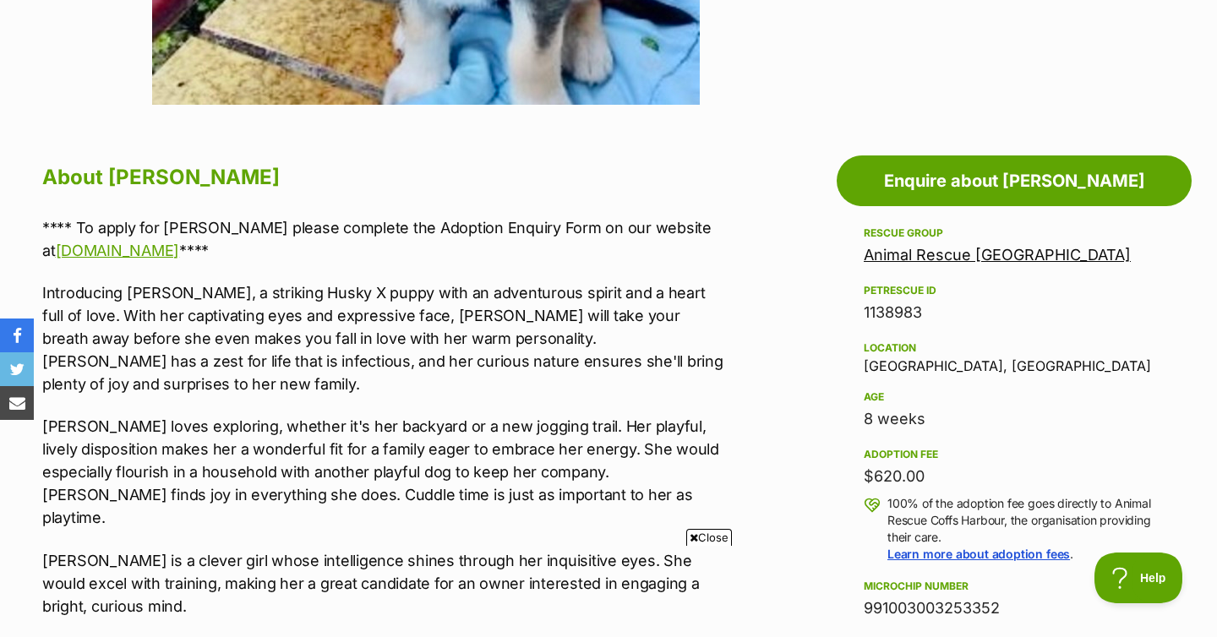
scroll to position [919, 0]
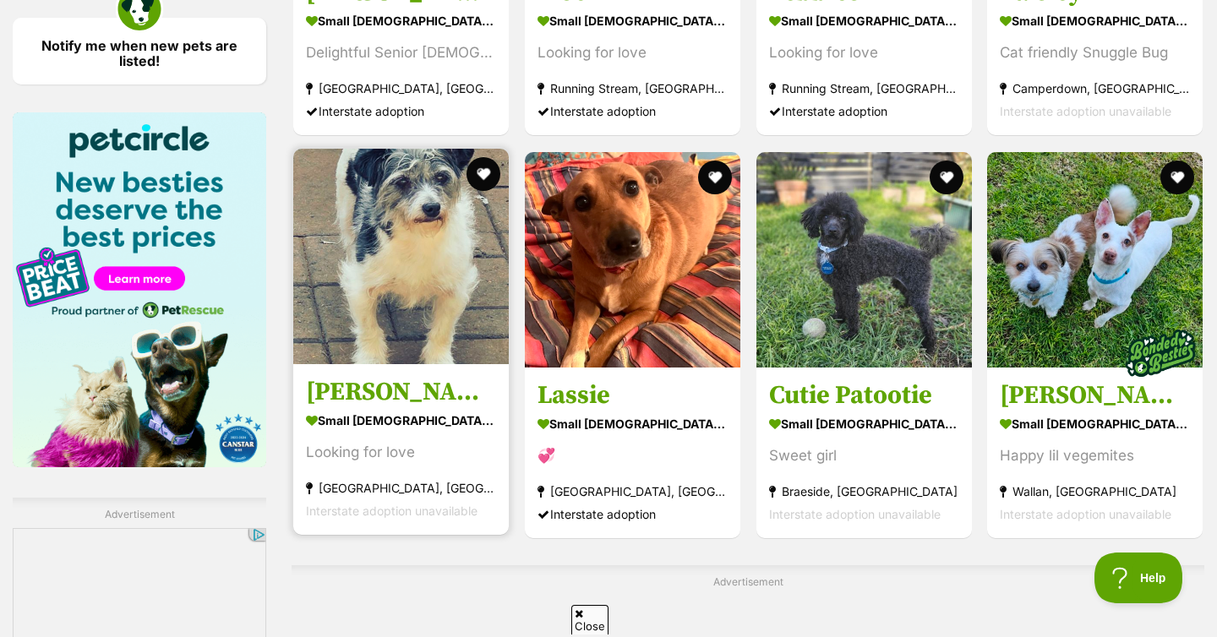
click at [391, 178] on img at bounding box center [401, 257] width 216 height 216
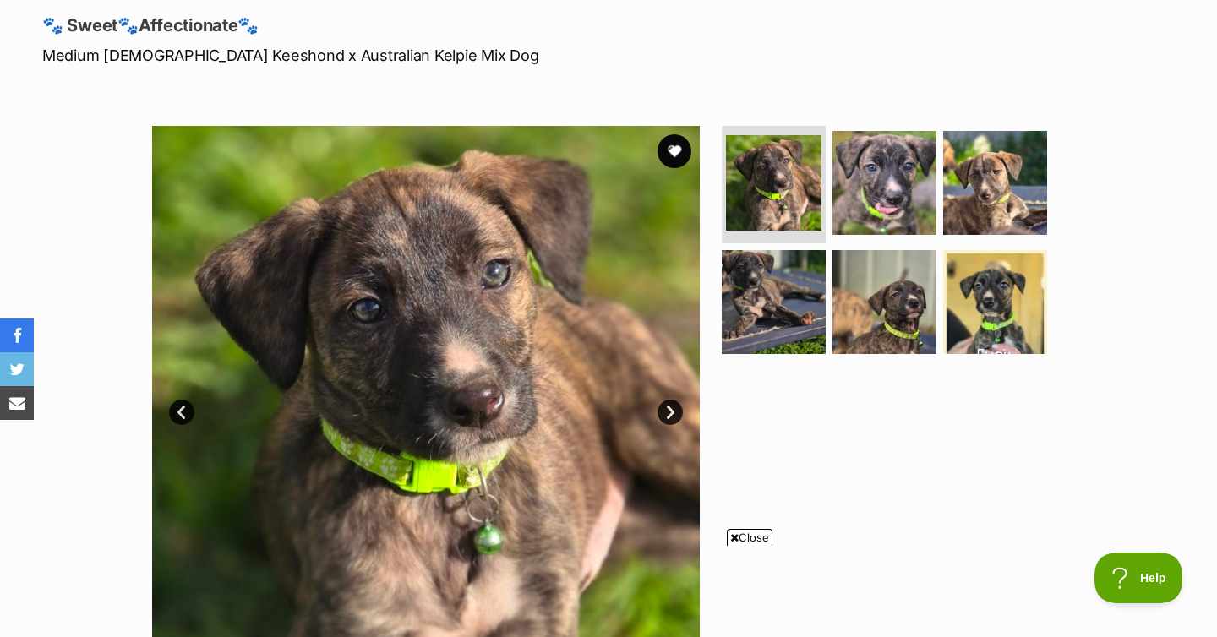
scroll to position [226, 0]
click at [124, 58] on p "Medium Female Keeshond x Australian Kelpie Mix Dog" at bounding box center [392, 54] width 700 height 23
click at [177, 57] on p "Medium [DEMOGRAPHIC_DATA] Keeshond x Australian Kelpie Mix Dog" at bounding box center [392, 54] width 700 height 23
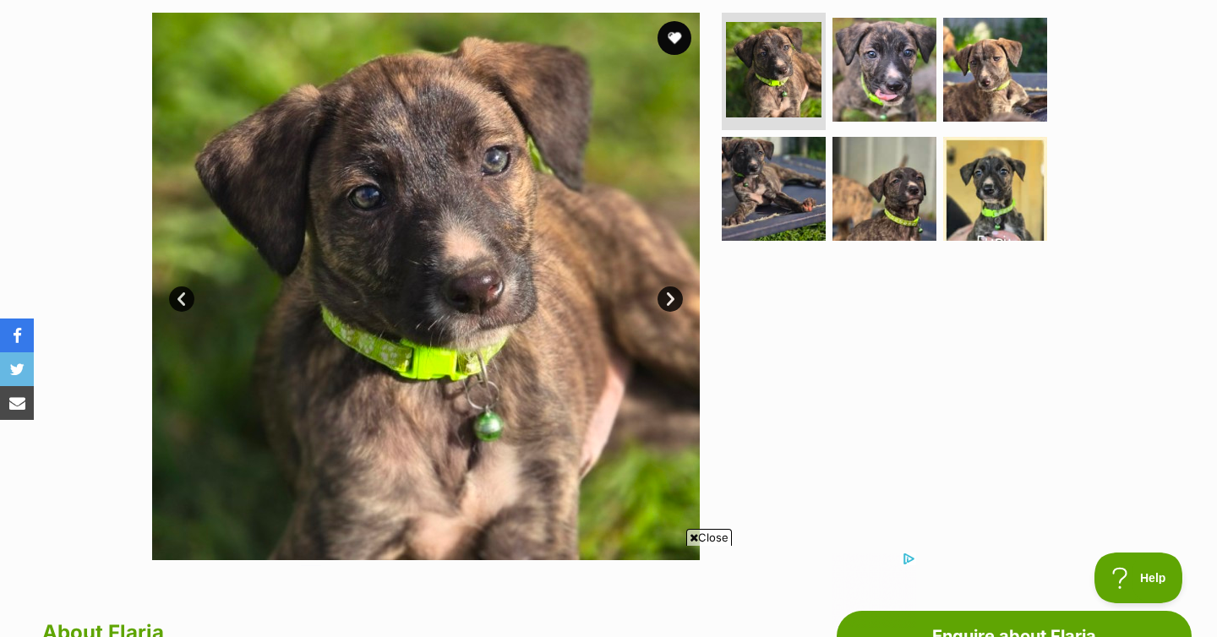
scroll to position [0, 0]
click at [670, 299] on link "Next" at bounding box center [670, 298] width 25 height 25
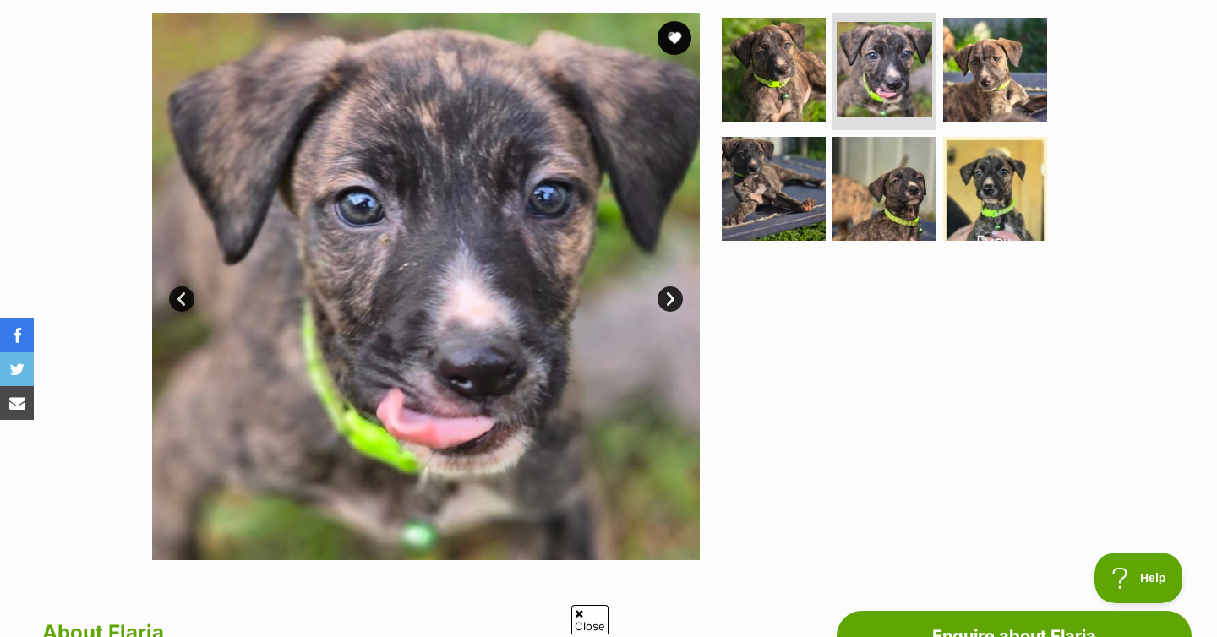
click at [670, 299] on link "Next" at bounding box center [670, 298] width 25 height 25
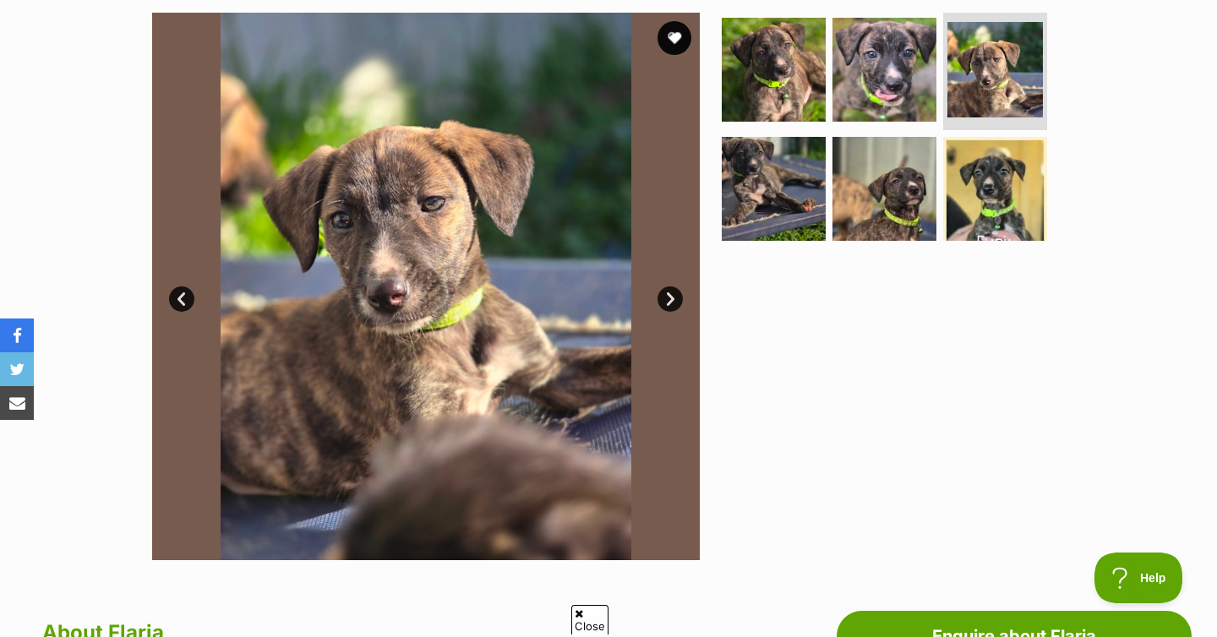
click at [670, 299] on link "Next" at bounding box center [670, 298] width 25 height 25
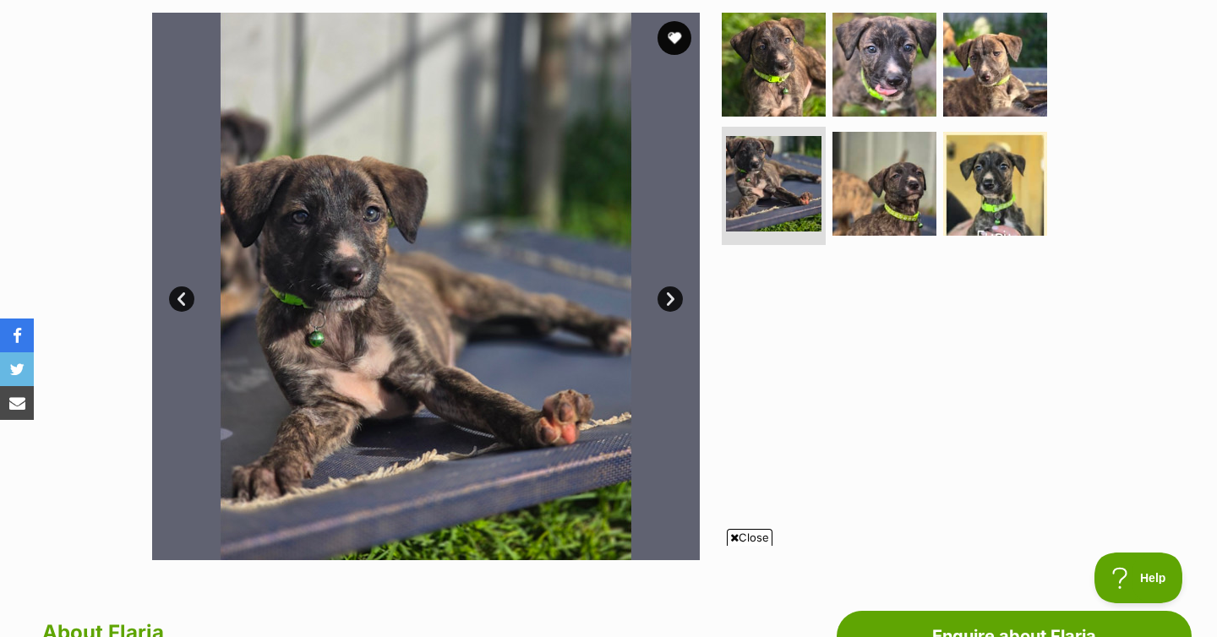
click at [670, 299] on link "Next" at bounding box center [670, 298] width 25 height 25
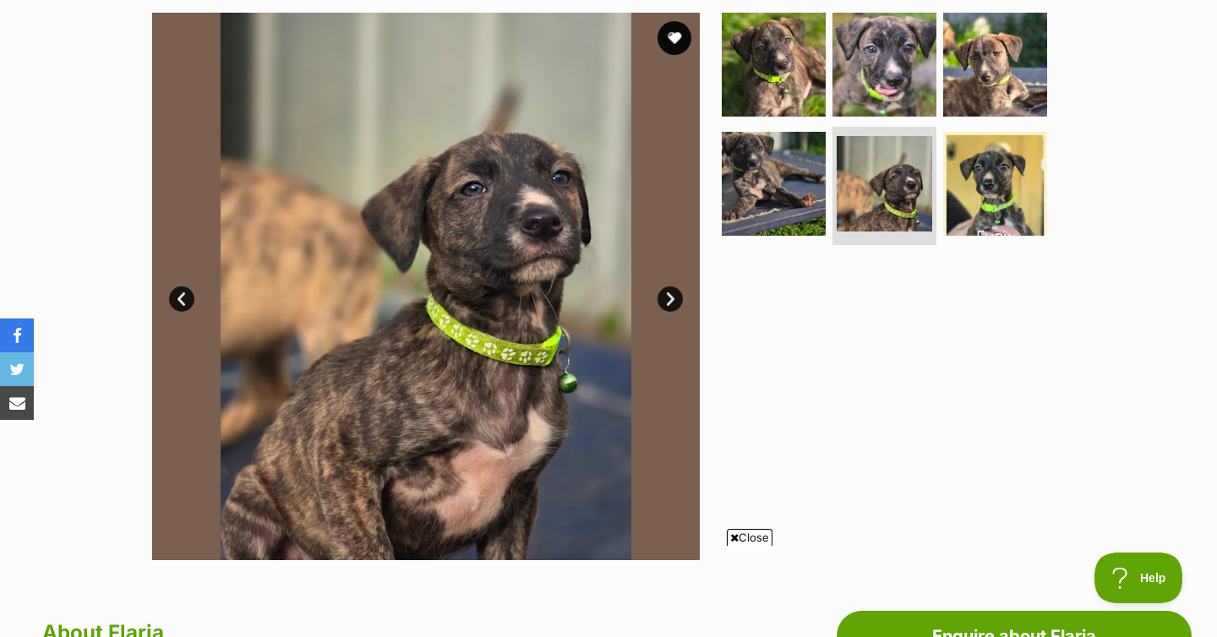
click at [669, 299] on link "Next" at bounding box center [670, 298] width 25 height 25
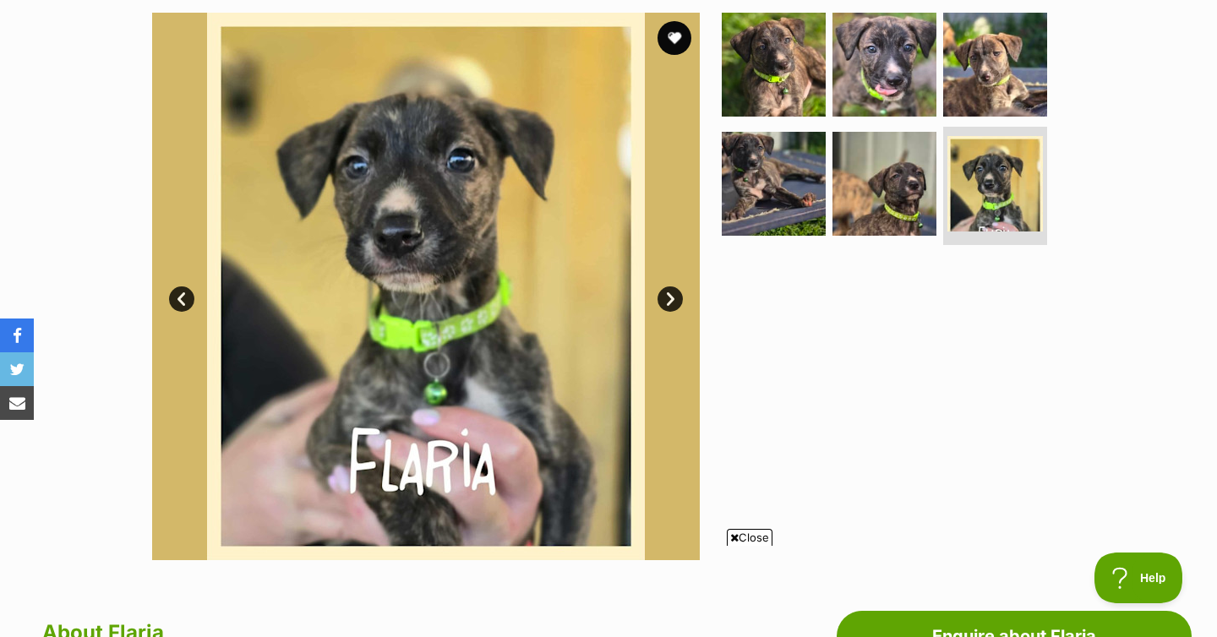
click at [420, 288] on img at bounding box center [426, 287] width 548 height 548
click at [668, 295] on link "Next" at bounding box center [670, 298] width 25 height 25
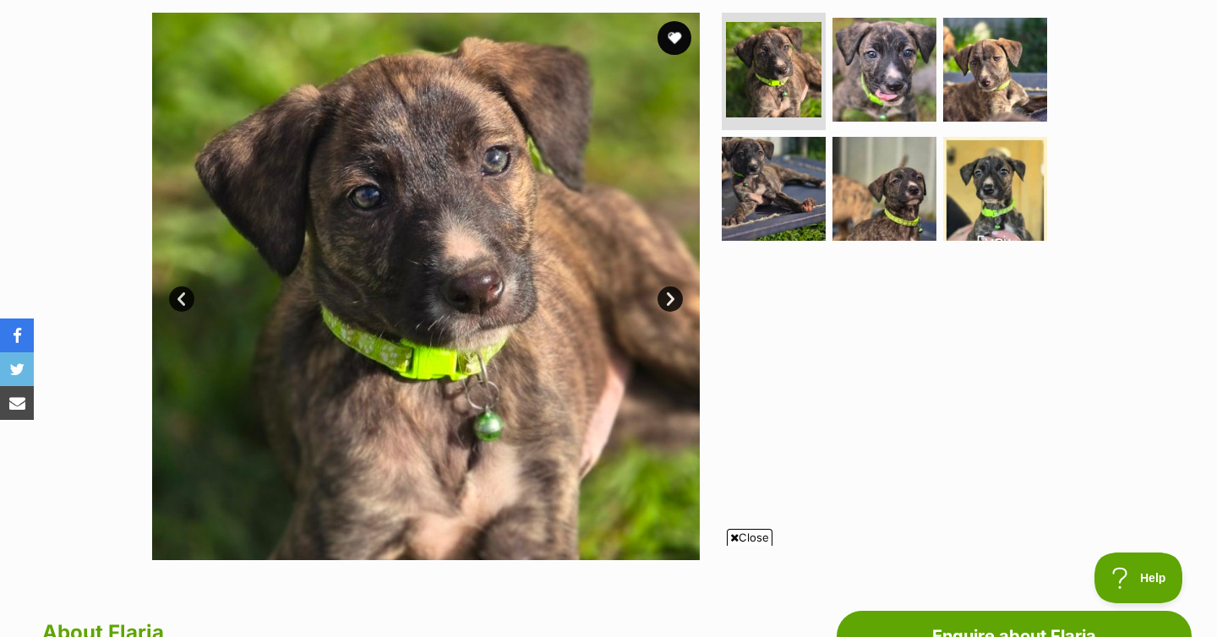
click at [668, 295] on link "Next" at bounding box center [670, 298] width 25 height 25
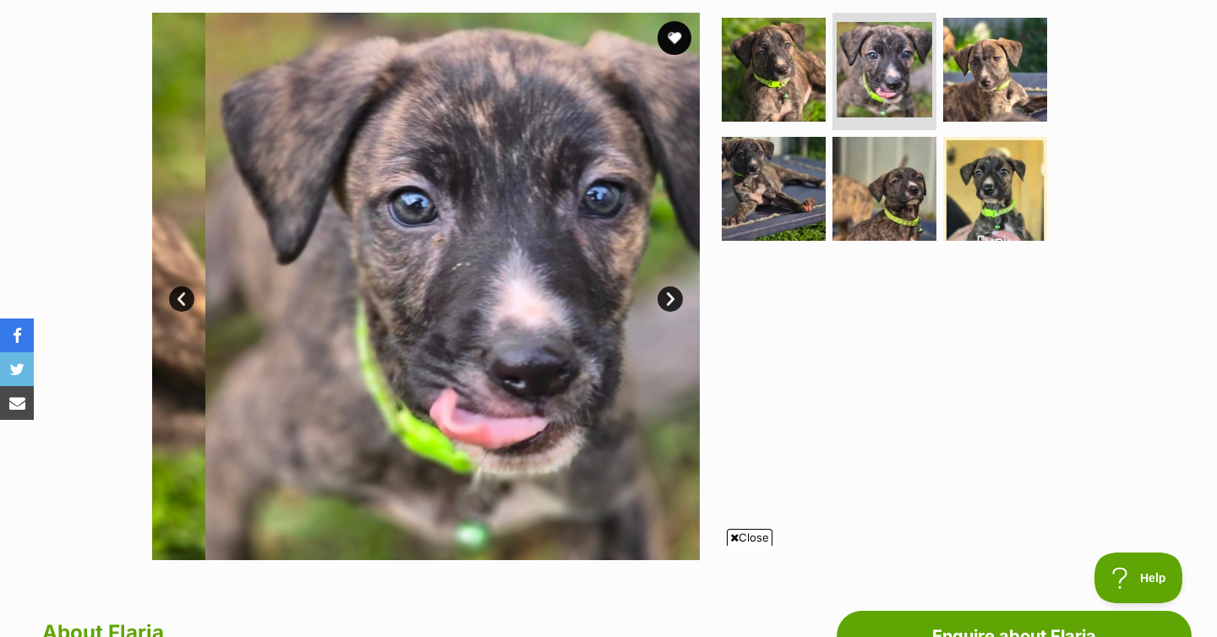
click at [668, 295] on link "Next" at bounding box center [670, 298] width 25 height 25
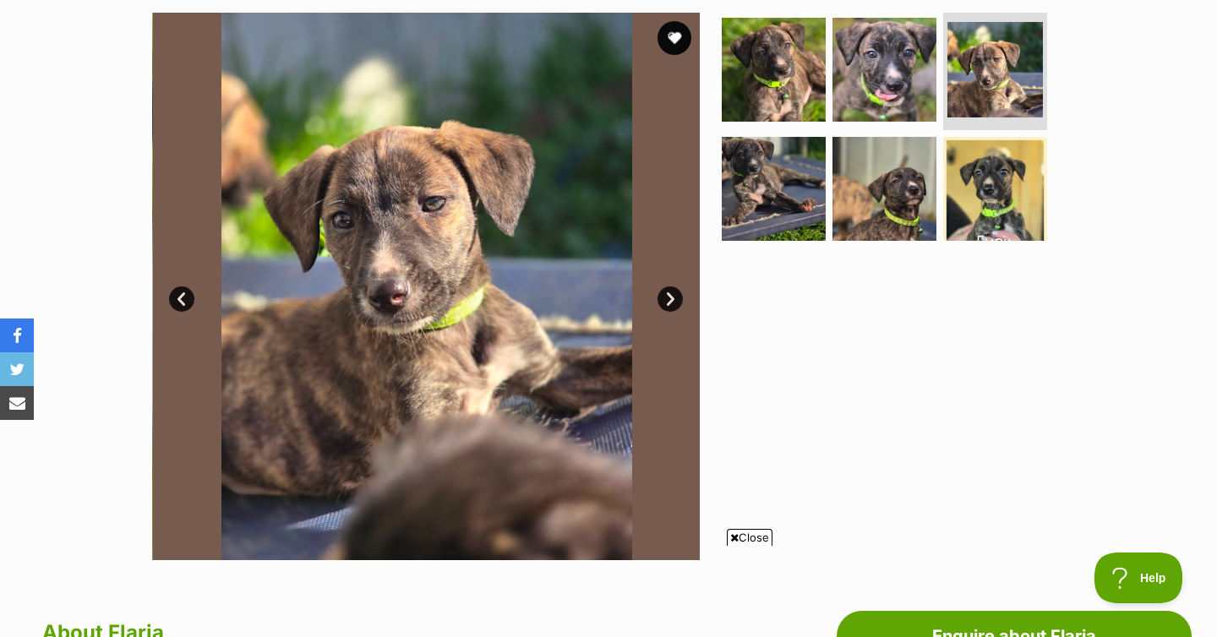
click at [668, 295] on link "Next" at bounding box center [670, 298] width 25 height 25
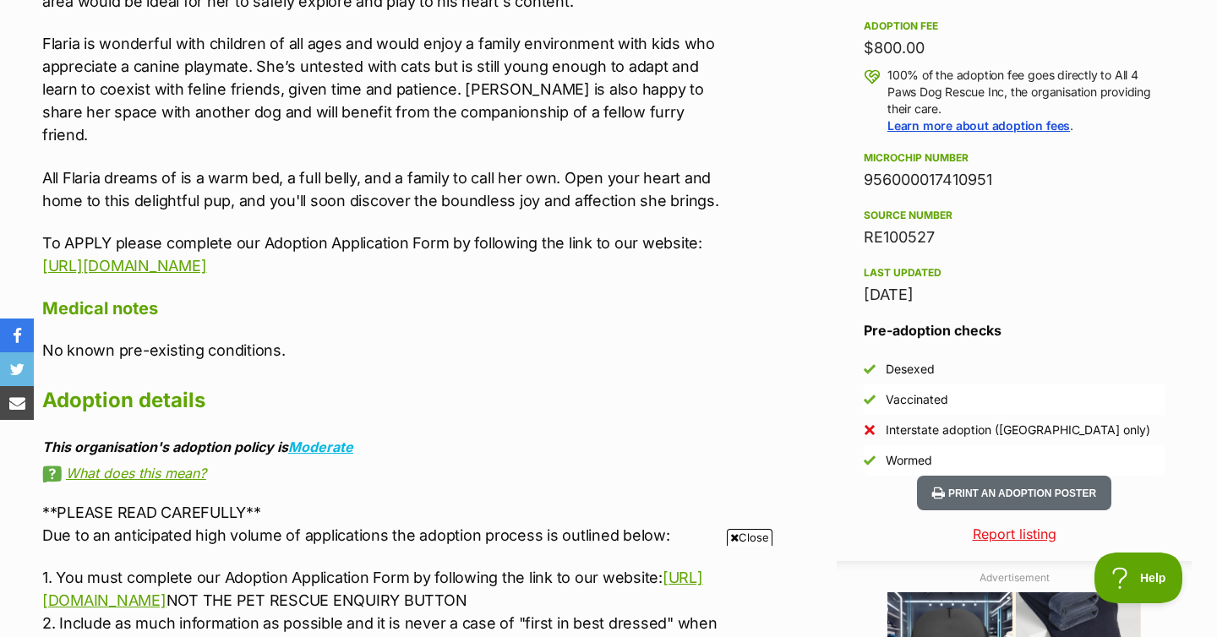
scroll to position [1471, 0]
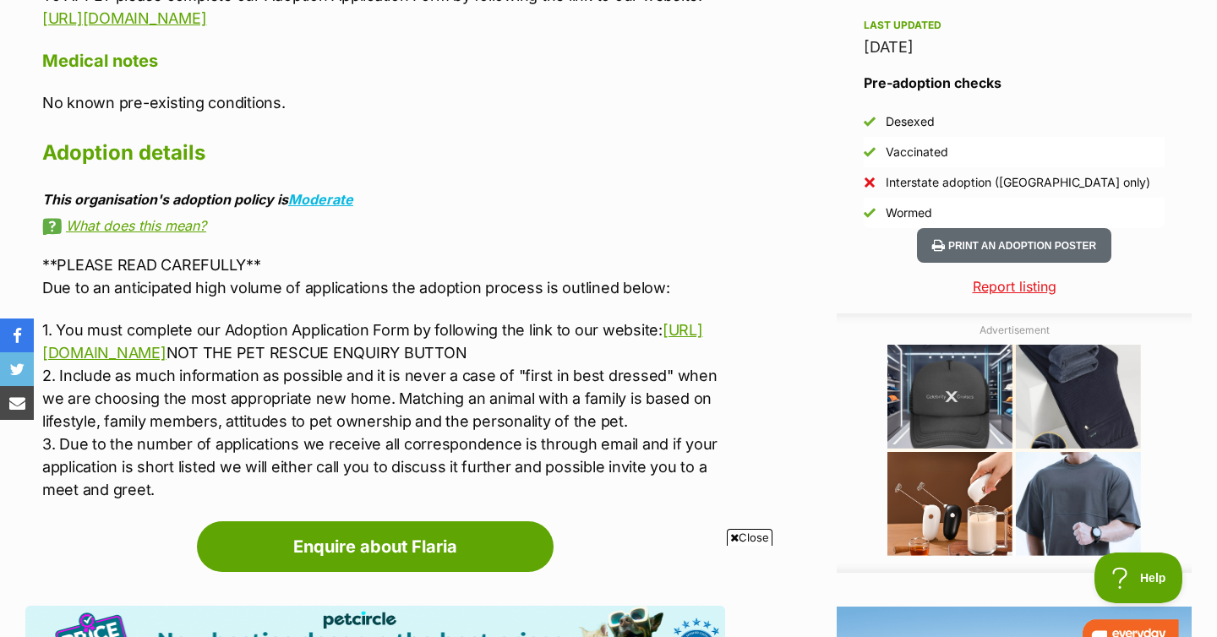
click at [129, 261] on p "**PLEASE READ CAREFULLY** Due to an anticipated high volume of applications the…" at bounding box center [383, 277] width 683 height 46
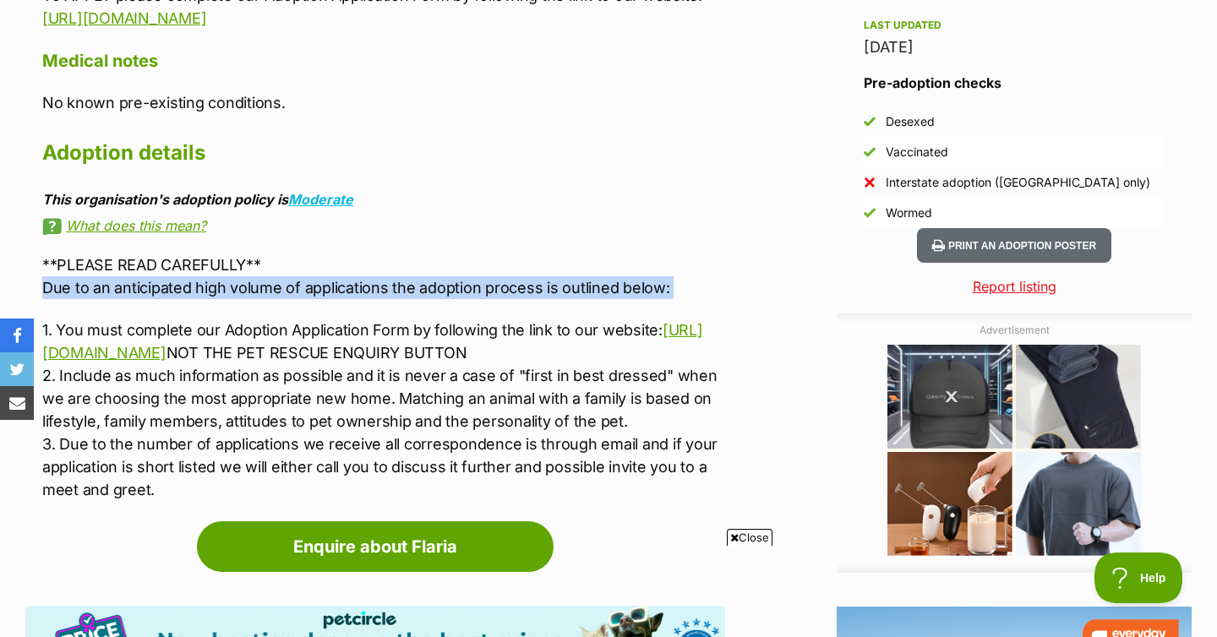
click at [129, 261] on p "**PLEASE READ CAREFULLY** Due to an anticipated high volume of applications the…" at bounding box center [383, 277] width 683 height 46
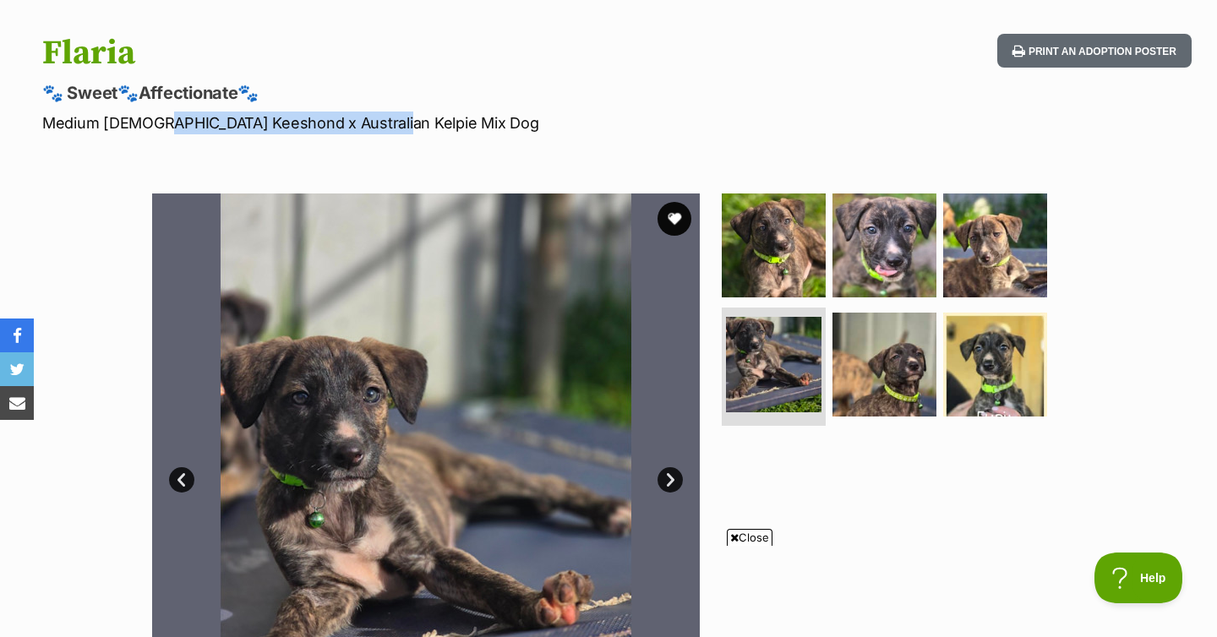
scroll to position [0, 0]
drag, startPoint x: 155, startPoint y: 127, endPoint x: 428, endPoint y: 123, distance: 273.0
click at [439, 116] on p "Medium Female Keeshond x Australian Kelpie Mix Dog" at bounding box center [392, 123] width 700 height 23
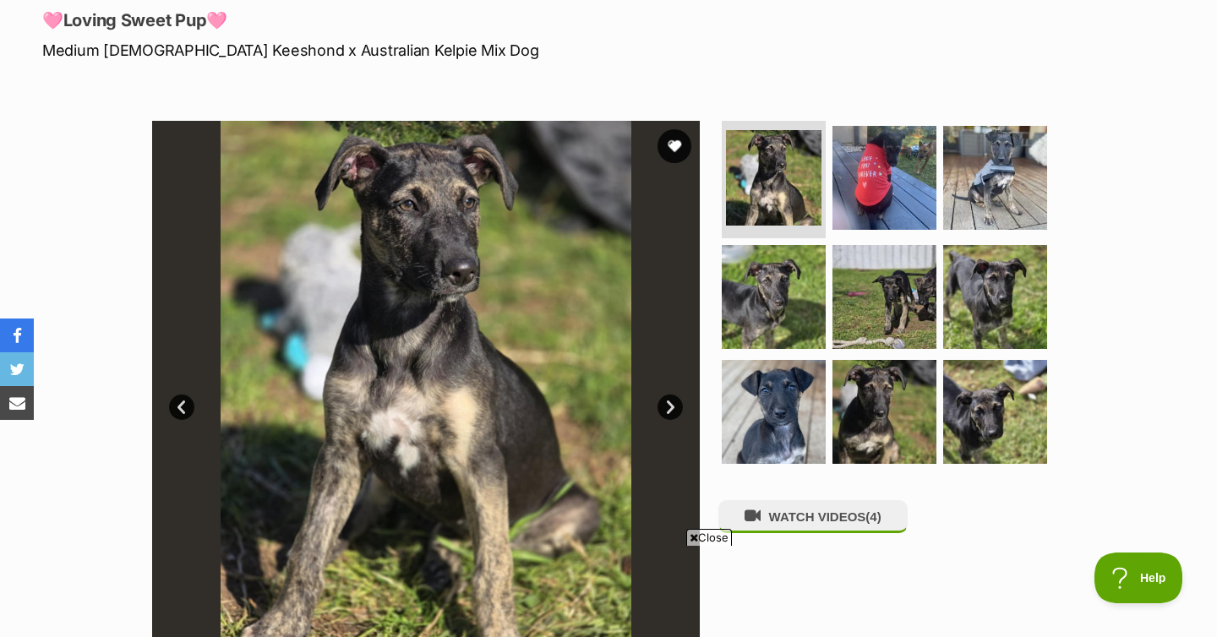
scroll to position [247, 0]
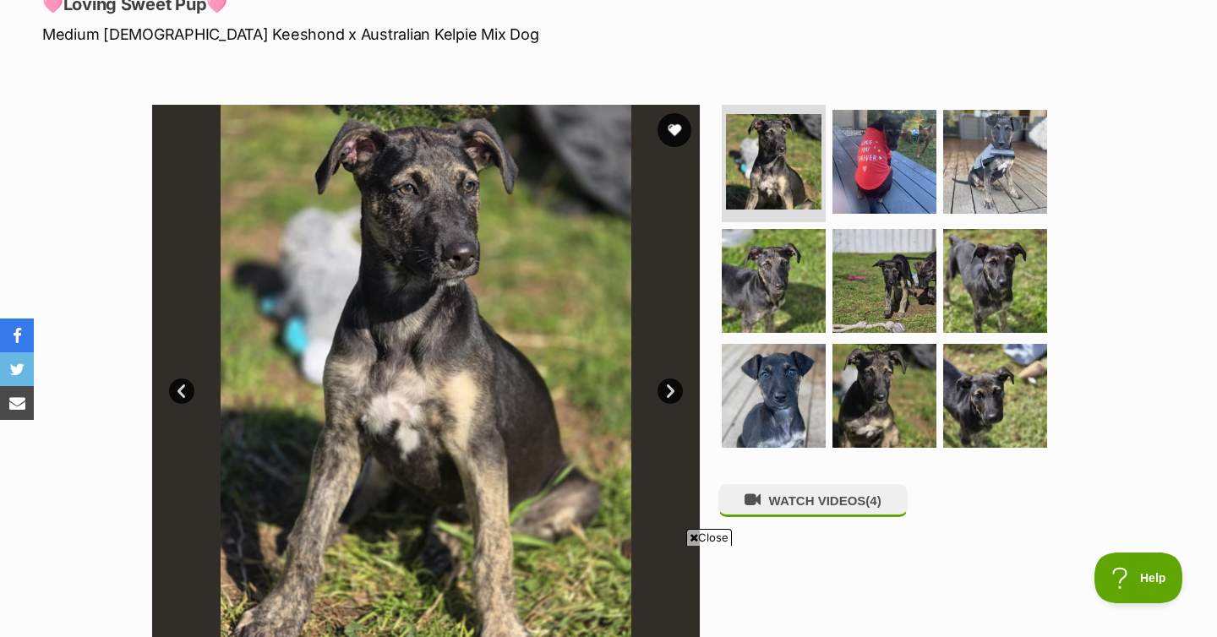
click at [661, 394] on link "Next" at bounding box center [670, 391] width 25 height 25
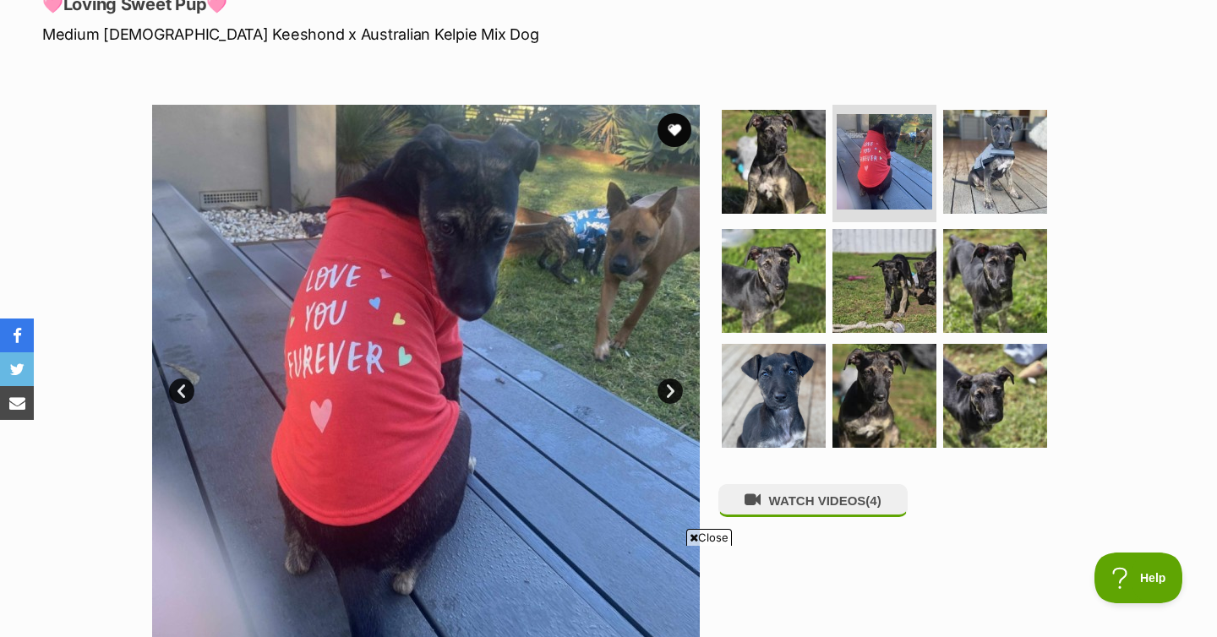
click at [661, 394] on link "Next" at bounding box center [670, 391] width 25 height 25
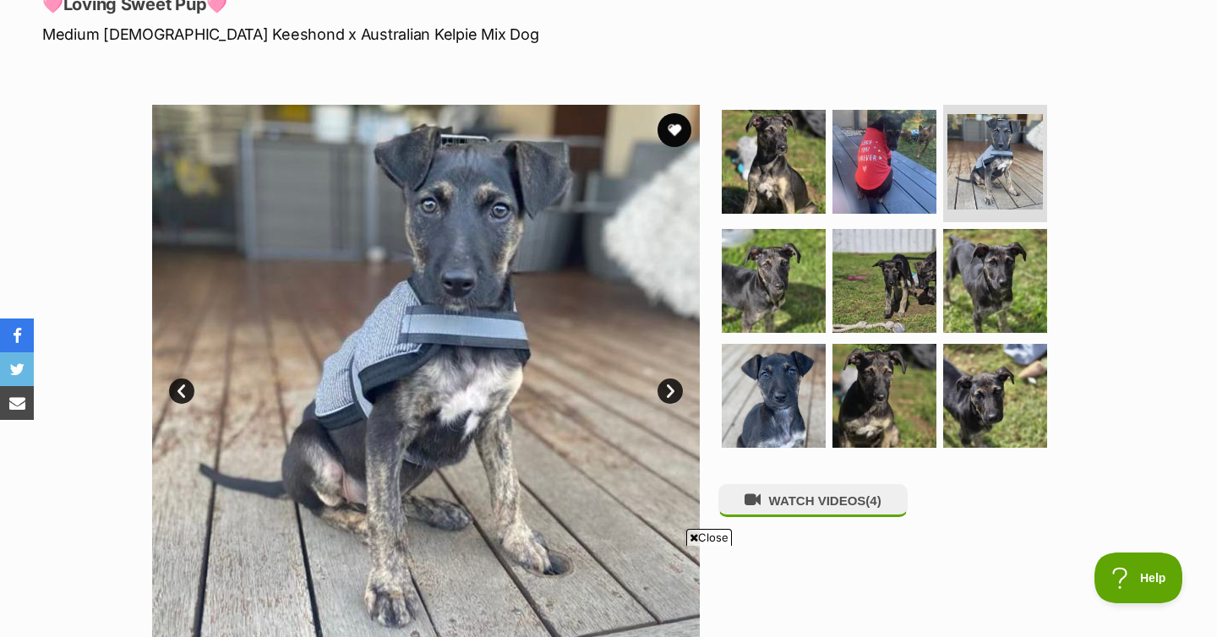
click at [661, 394] on link "Next" at bounding box center [670, 391] width 25 height 25
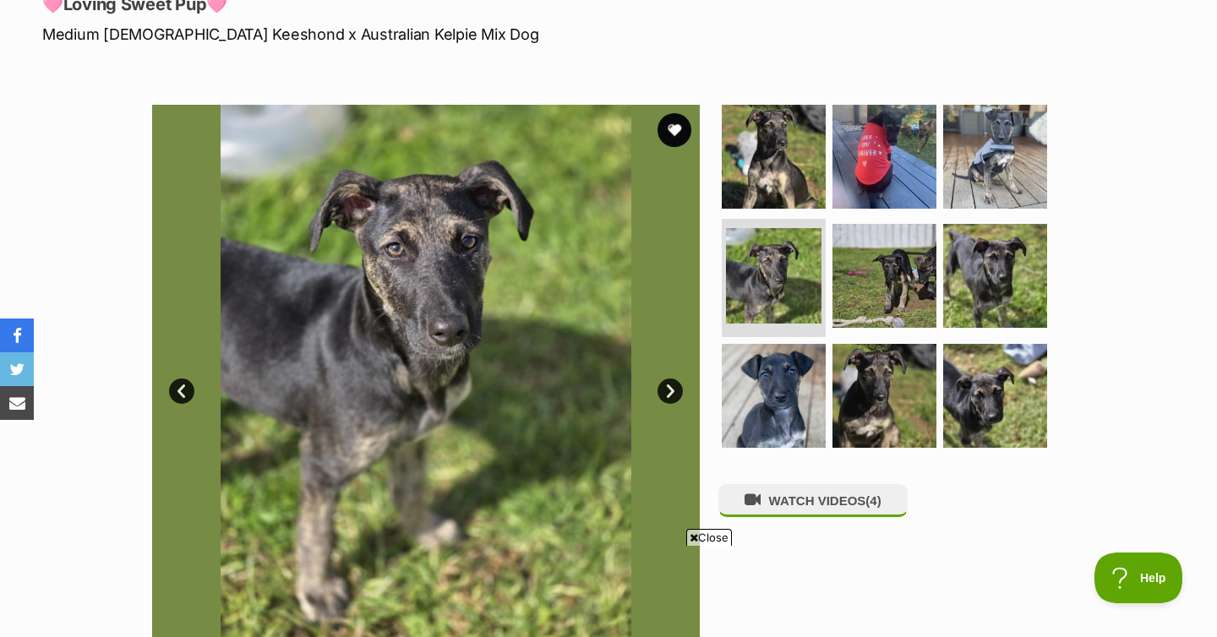
click at [661, 394] on link "Next" at bounding box center [670, 391] width 25 height 25
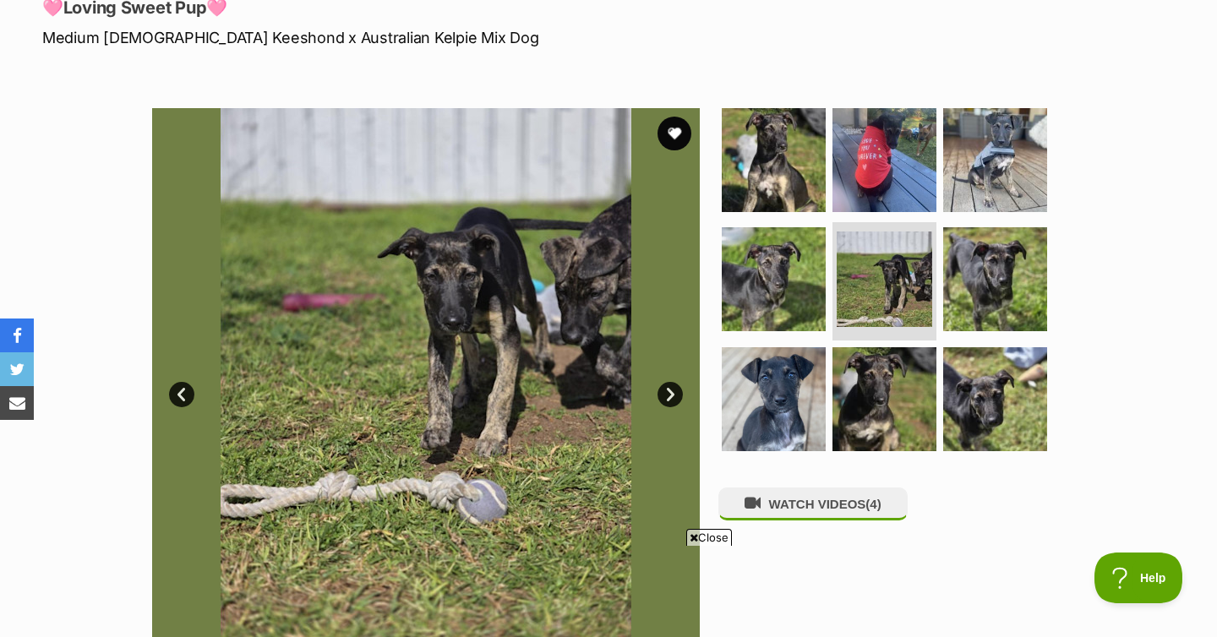
scroll to position [243, 0]
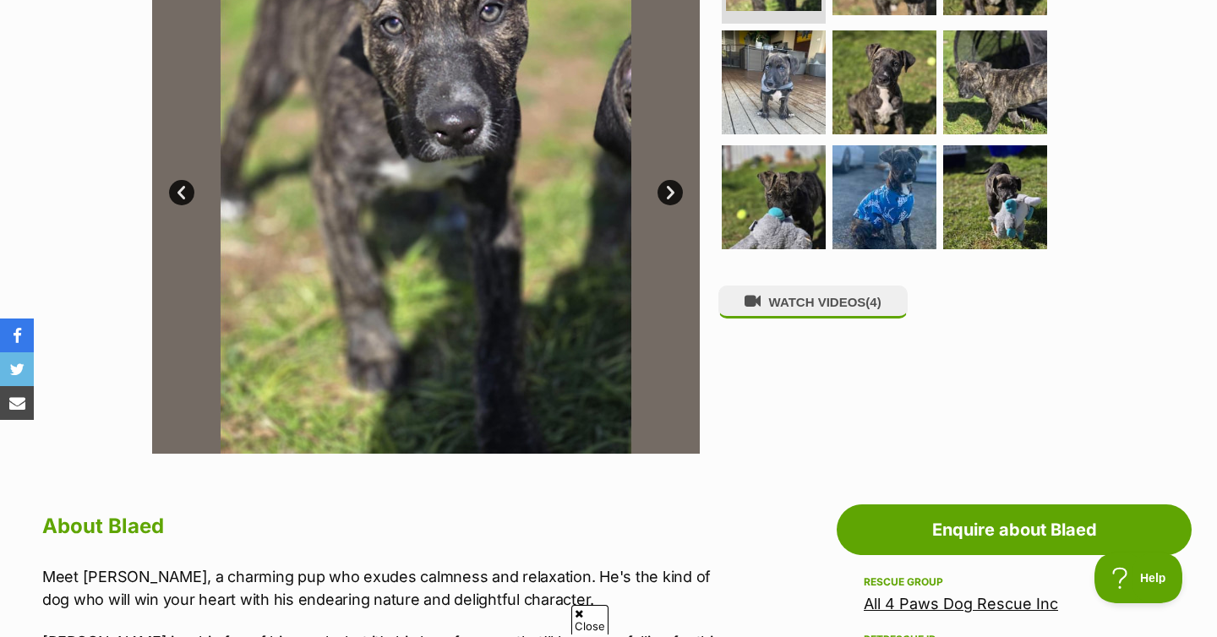
click at [672, 192] on link "Next" at bounding box center [670, 192] width 25 height 25
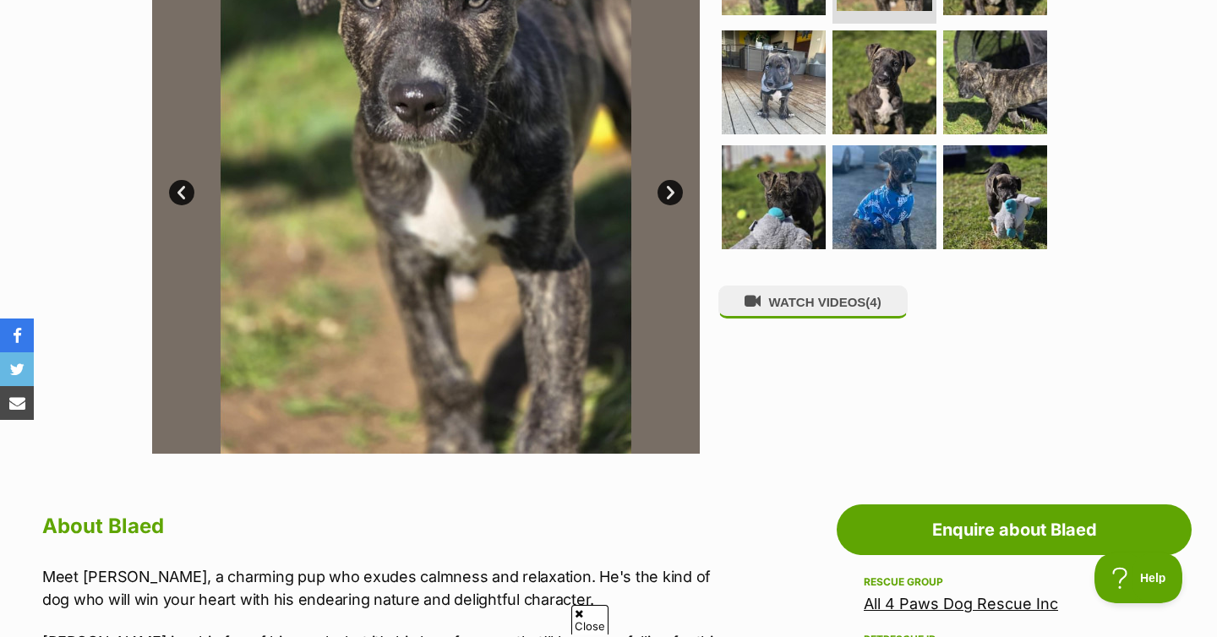
click at [672, 192] on link "Next" at bounding box center [670, 192] width 25 height 25
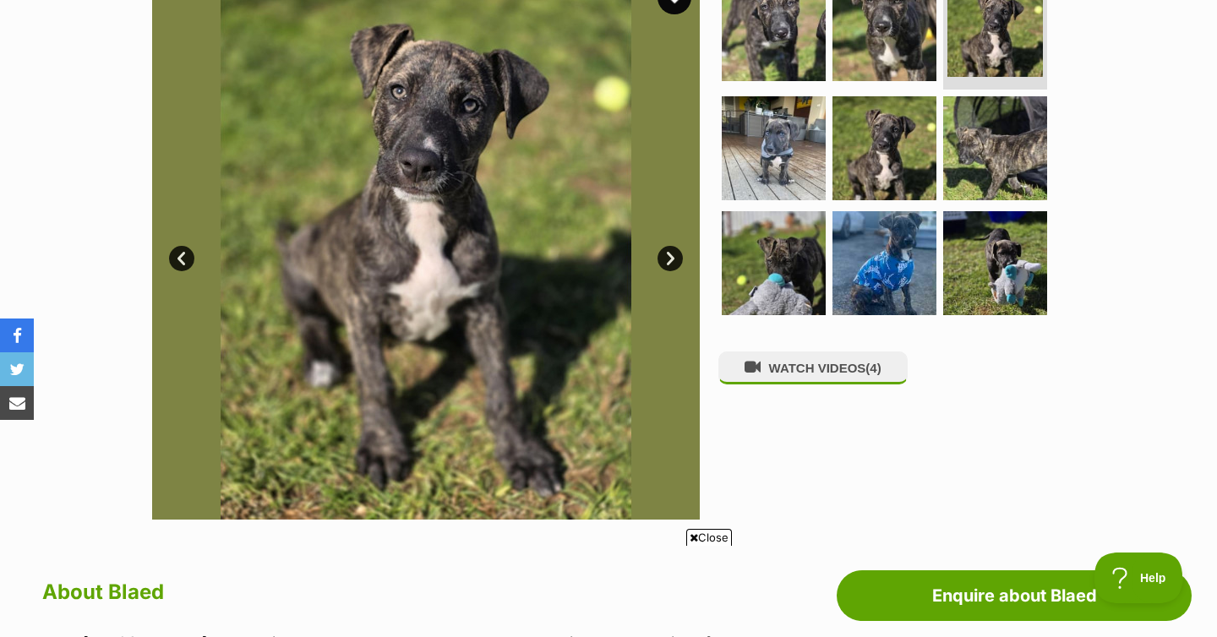
scroll to position [381, 0]
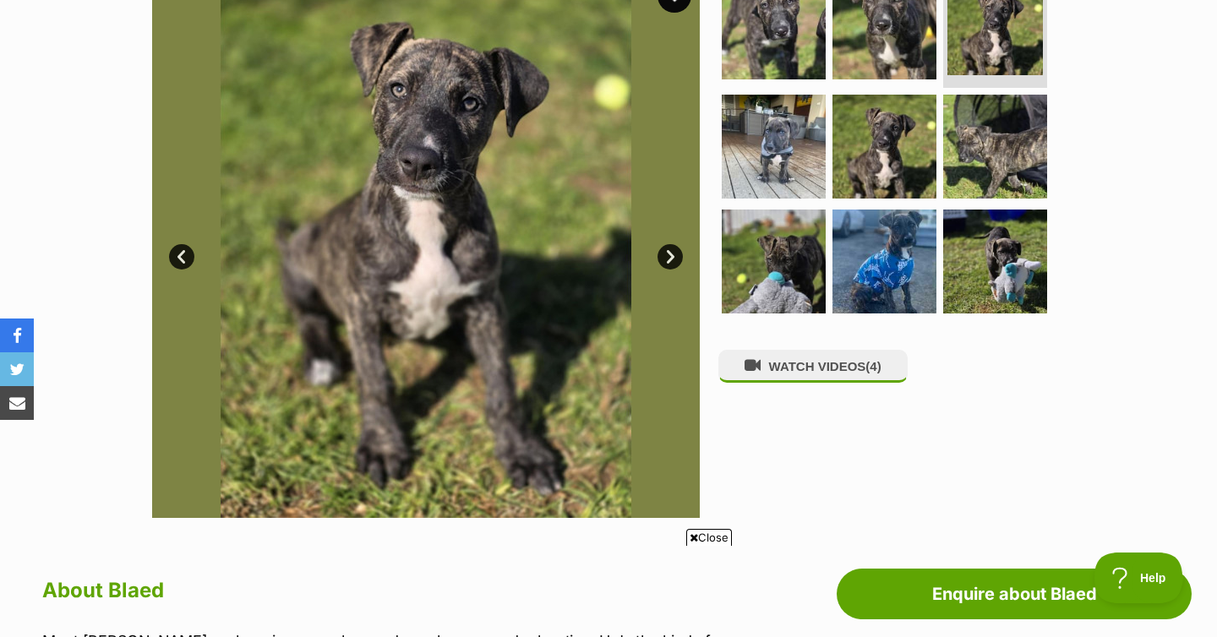
click at [668, 248] on link "Next" at bounding box center [670, 256] width 25 height 25
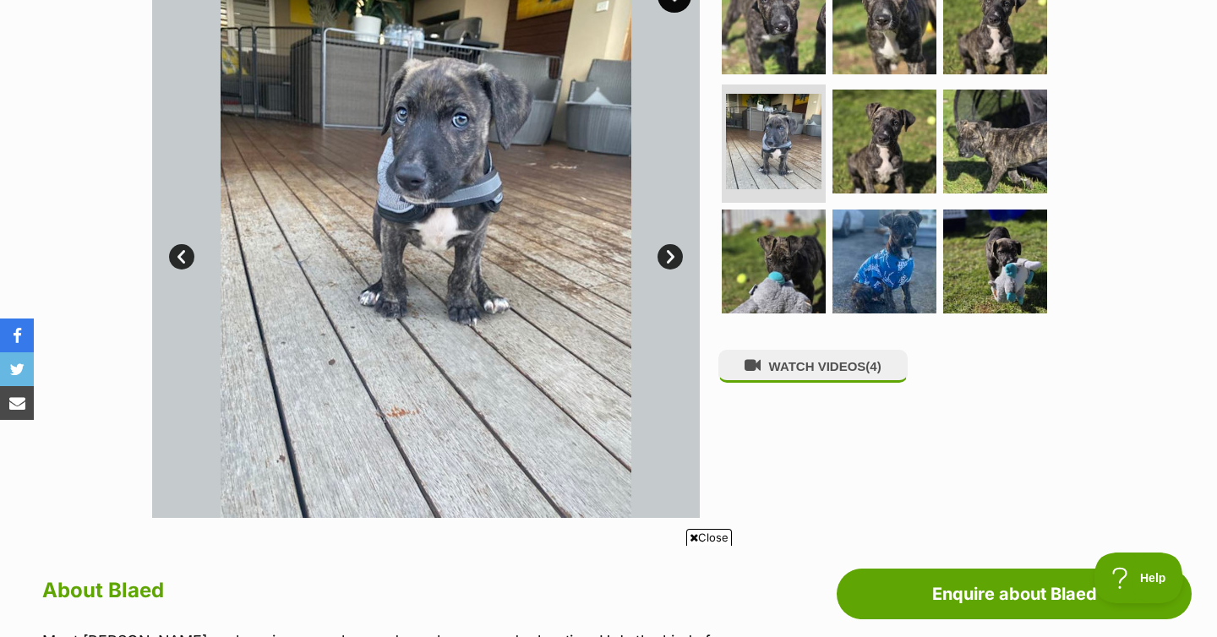
click at [668, 248] on link "Next" at bounding box center [670, 256] width 25 height 25
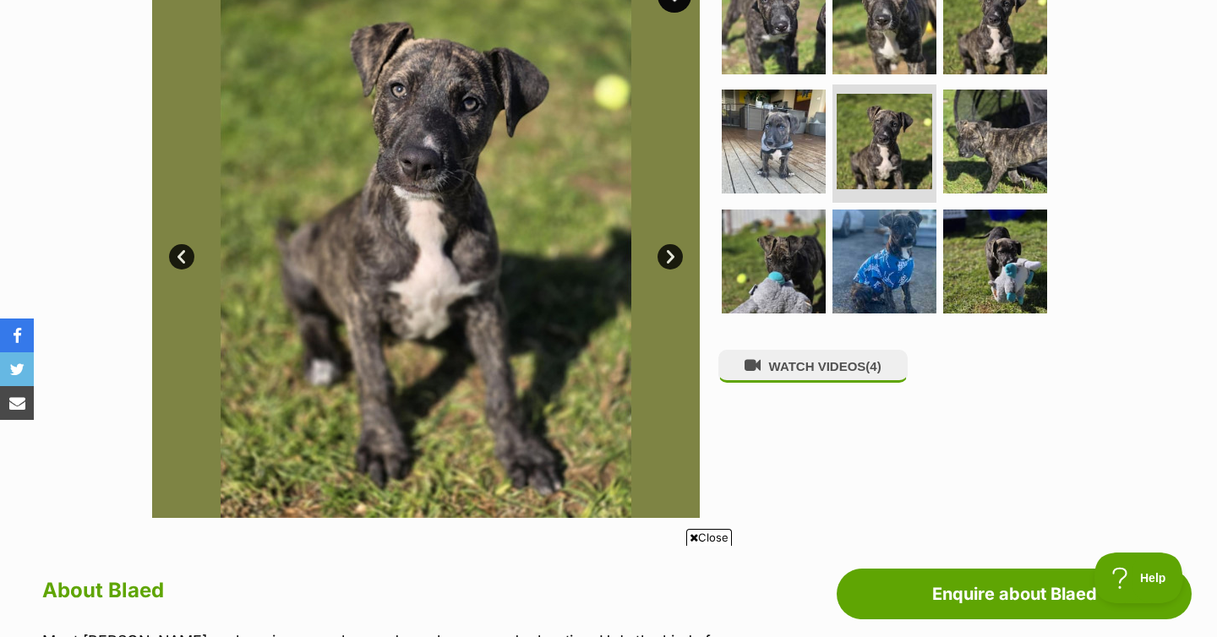
click at [668, 248] on link "Next" at bounding box center [670, 256] width 25 height 25
